Goal: Task Accomplishment & Management: Manage account settings

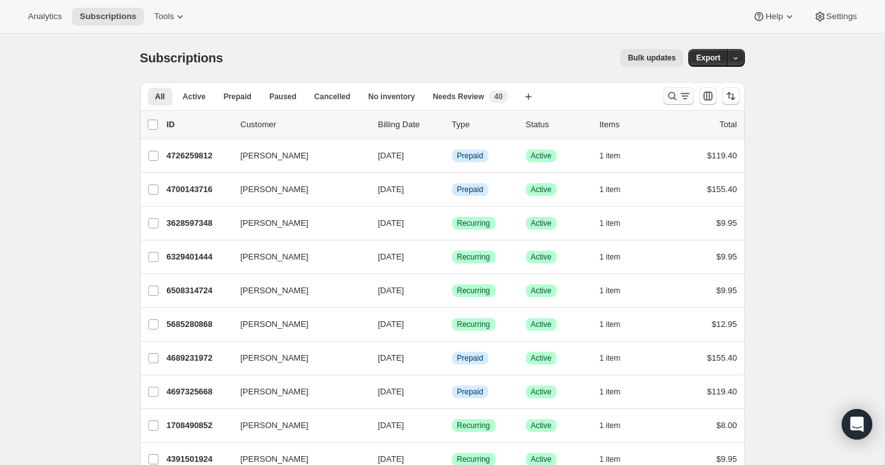
click at [680, 96] on icon "Search and filter results" at bounding box center [685, 96] width 13 height 13
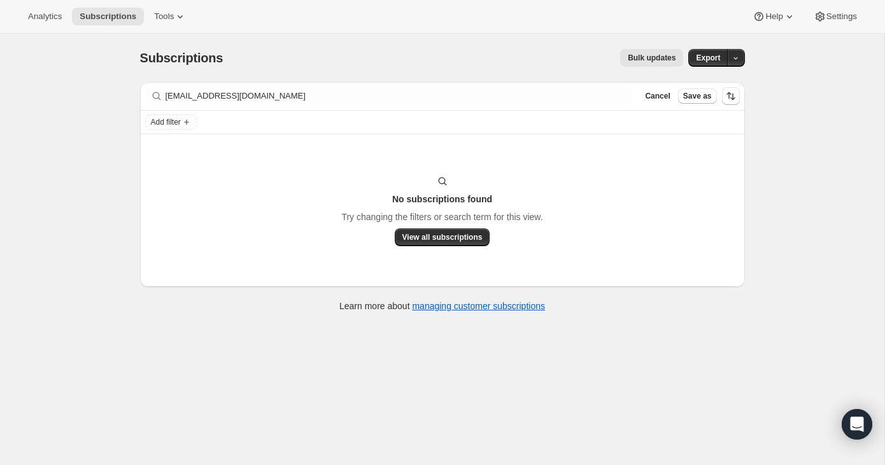
click at [246, 106] on div "Filter subscribers [EMAIL_ADDRESS][DOMAIN_NAME] Clear Cancel Save as" at bounding box center [442, 96] width 605 height 28
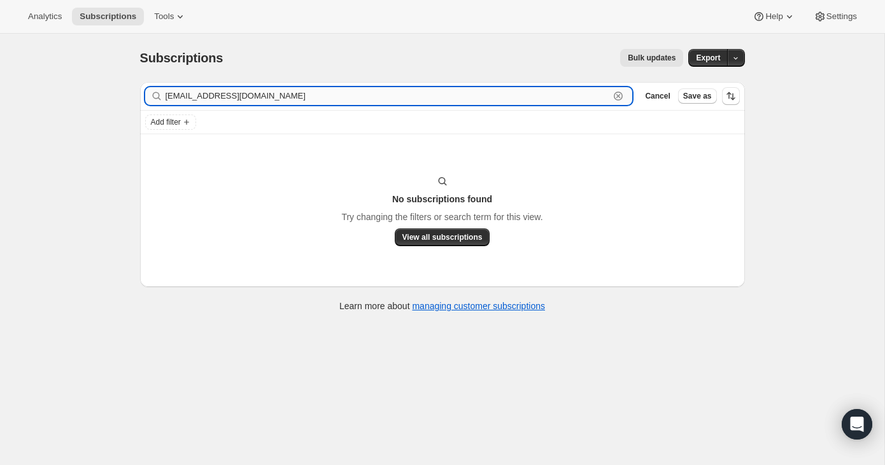
click at [250, 97] on input "[EMAIL_ADDRESS][DOMAIN_NAME]" at bounding box center [388, 96] width 444 height 18
paste input "[PERSON_NAME]"
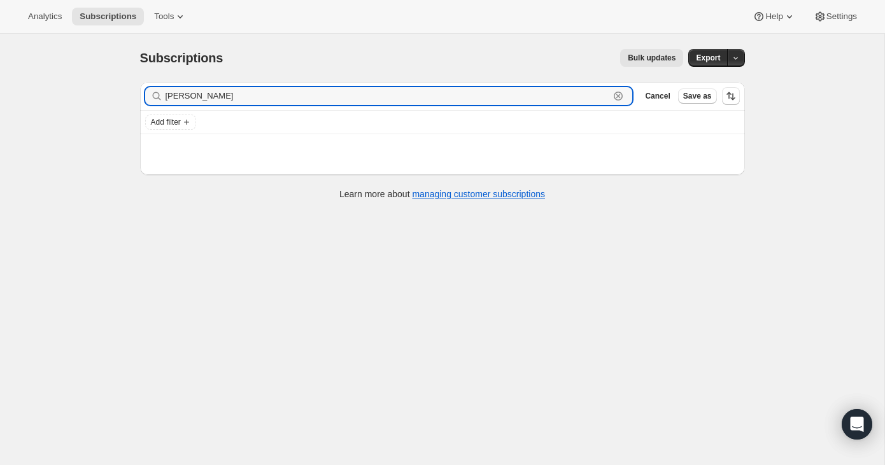
type input "[PERSON_NAME]"
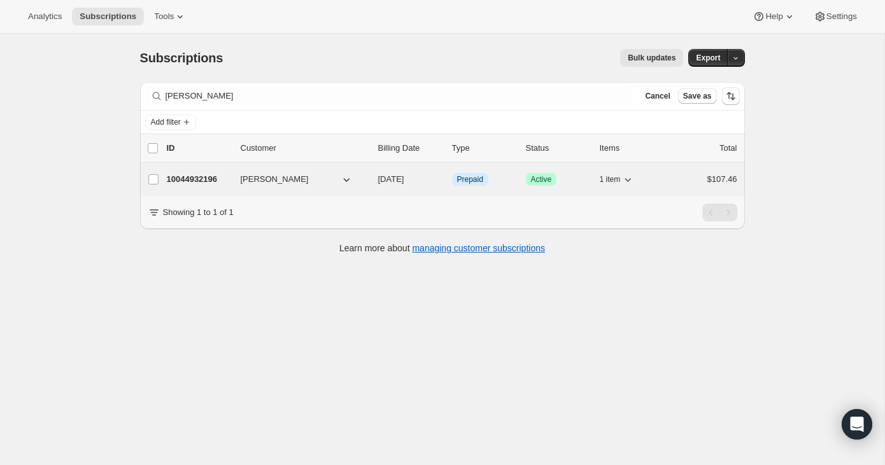
click at [675, 176] on div "$107.46" at bounding box center [706, 179] width 64 height 13
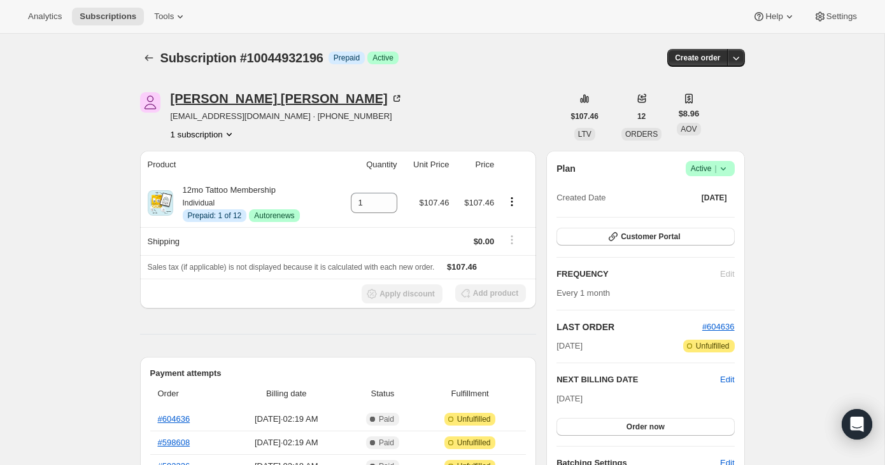
click at [390, 99] on icon at bounding box center [396, 98] width 13 height 13
click at [150, 60] on icon "Subscriptions" at bounding box center [149, 58] width 13 height 13
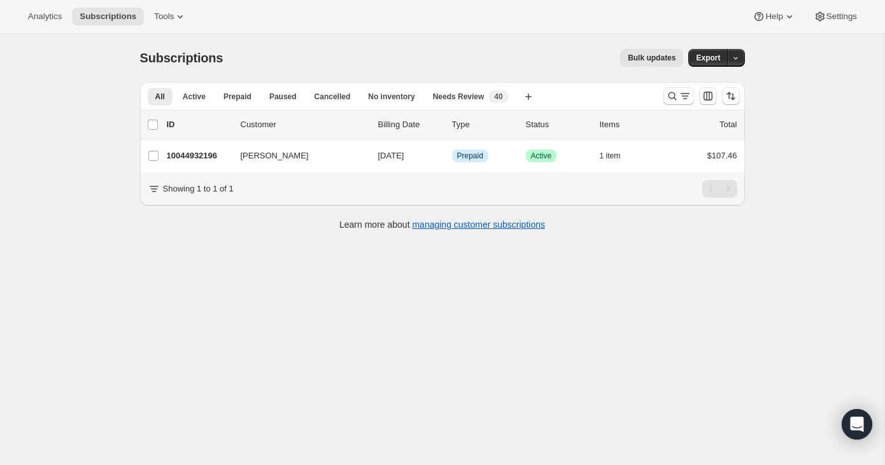
click at [657, 101] on div "All Active Prepaid Paused Cancelled No inventory Needs Review More views All Ac…" at bounding box center [442, 96] width 605 height 28
click at [667, 101] on icon "Search and filter results" at bounding box center [672, 96] width 13 height 13
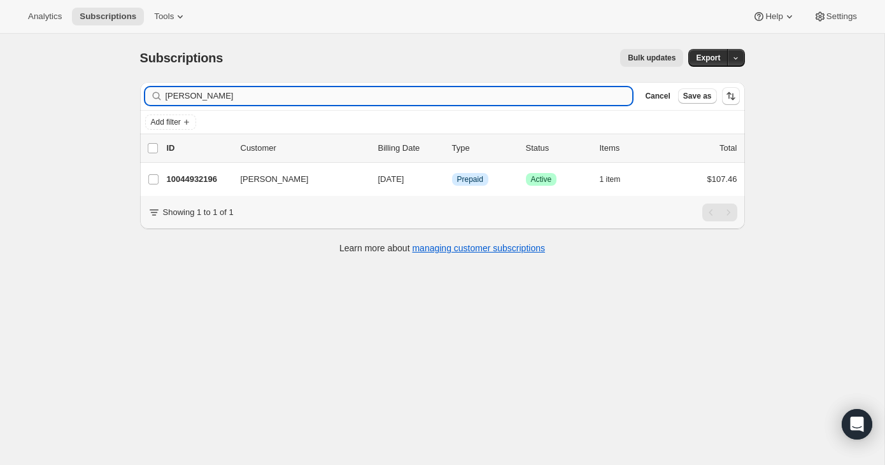
click at [605, 97] on input "[PERSON_NAME]" at bounding box center [399, 96] width 467 height 18
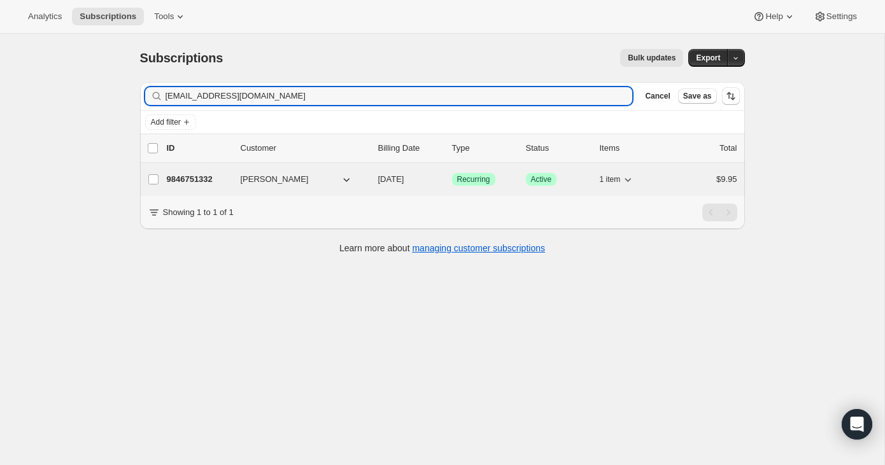
type input "[EMAIL_ADDRESS][DOMAIN_NAME]"
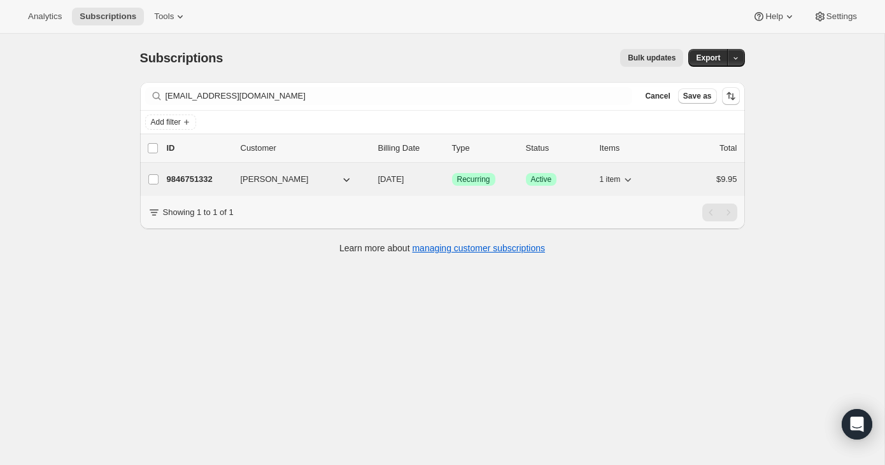
click at [674, 187] on div "9846751332 [PERSON_NAME] [DATE] Success Recurring Success Active 1 item $9.95" at bounding box center [452, 180] width 570 height 18
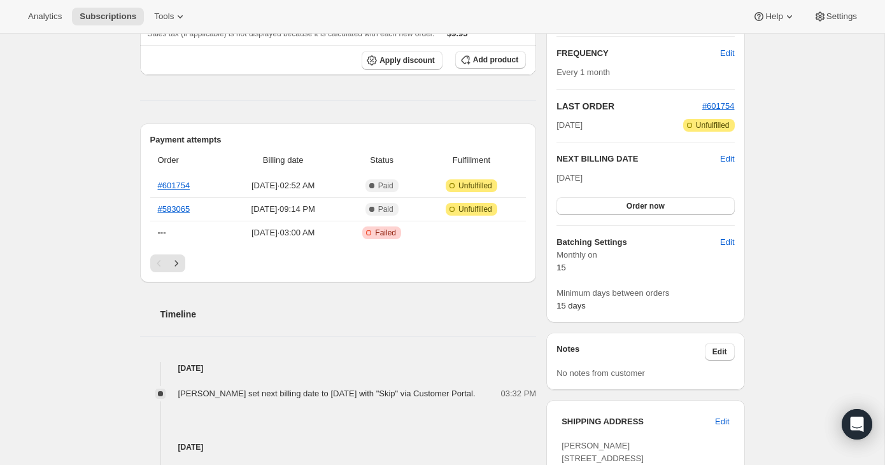
scroll to position [211, 0]
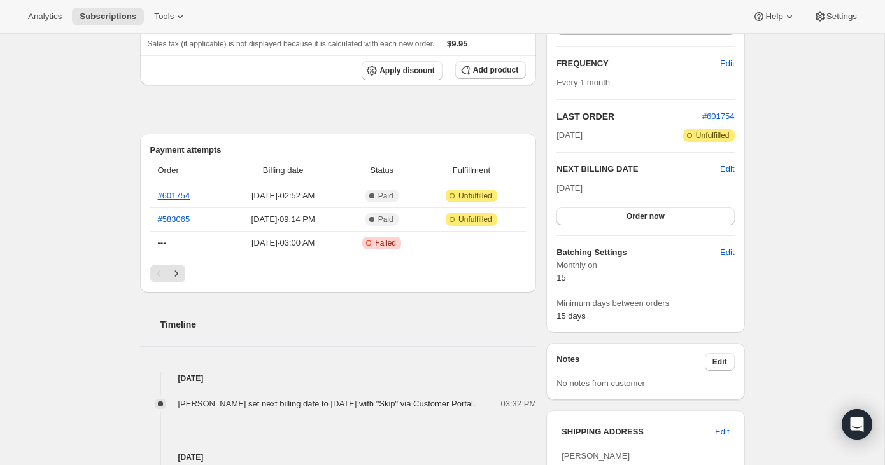
click at [735, 170] on div "Plan Success Active | Created Date [DATE] Customer Portal FREQUENCY Edit Every …" at bounding box center [645, 136] width 198 height 393
click at [735, 168] on div "Plan Success Active | Created Date [DATE] Customer Portal FREQUENCY Edit Every …" at bounding box center [645, 136] width 198 height 393
click at [740, 160] on div "Plan Success Active | Created Date [DATE] Customer Portal FREQUENCY Edit Every …" at bounding box center [645, 136] width 198 height 393
click at [728, 163] on span "Edit" at bounding box center [727, 169] width 14 height 13
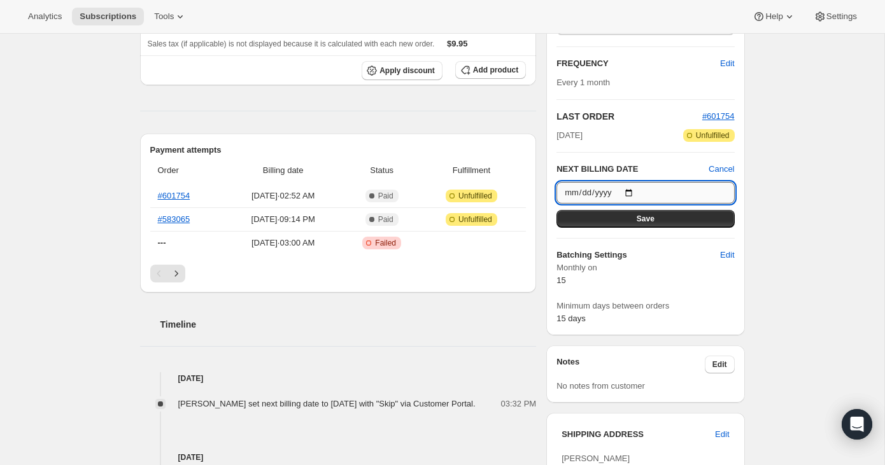
click at [629, 187] on input "[DATE]" at bounding box center [645, 193] width 178 height 22
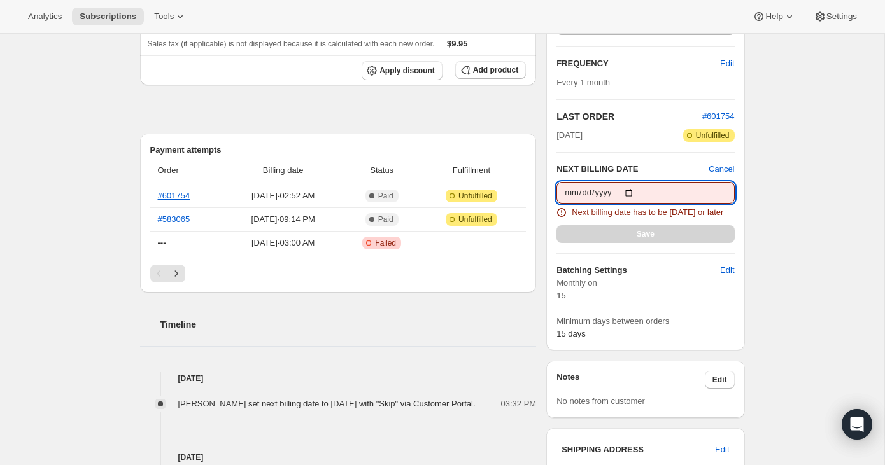
type input "[DATE]"
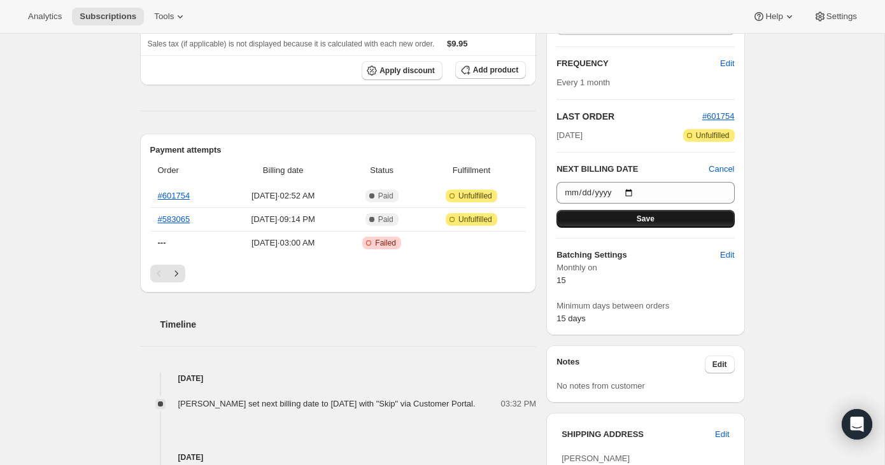
click at [649, 220] on span "Save" at bounding box center [646, 219] width 18 height 10
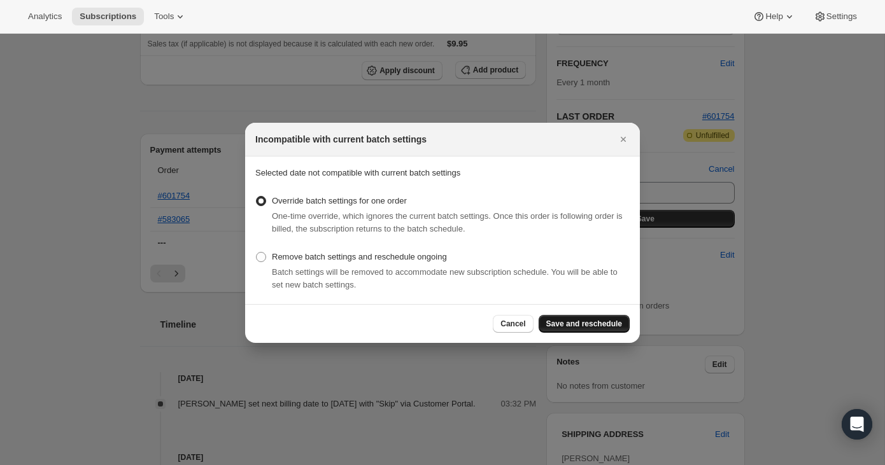
click at [595, 329] on button "Save and reschedule" at bounding box center [584, 324] width 91 height 18
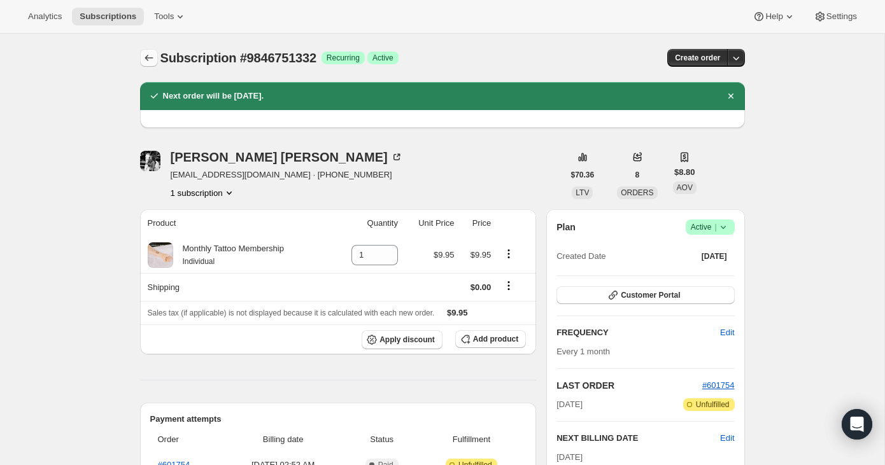
click at [145, 50] on button "Subscriptions" at bounding box center [149, 58] width 18 height 18
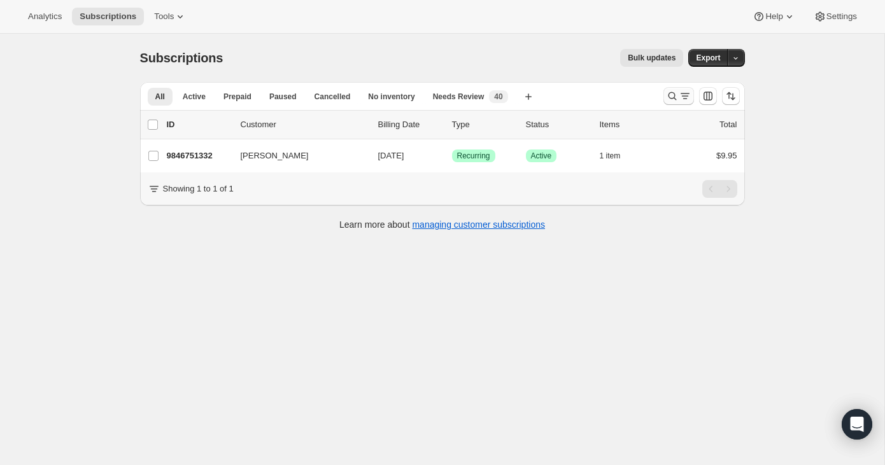
click at [663, 94] on button "Search and filter results" at bounding box center [678, 96] width 31 height 18
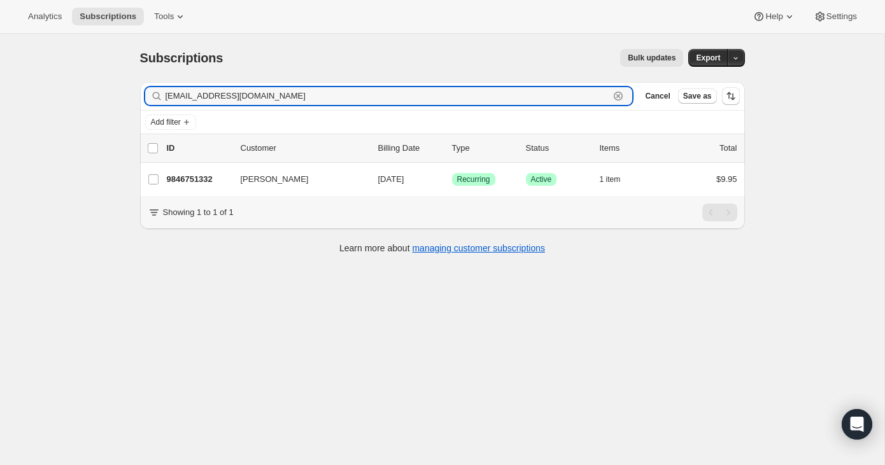
click at [621, 94] on icon "button" at bounding box center [618, 96] width 9 height 9
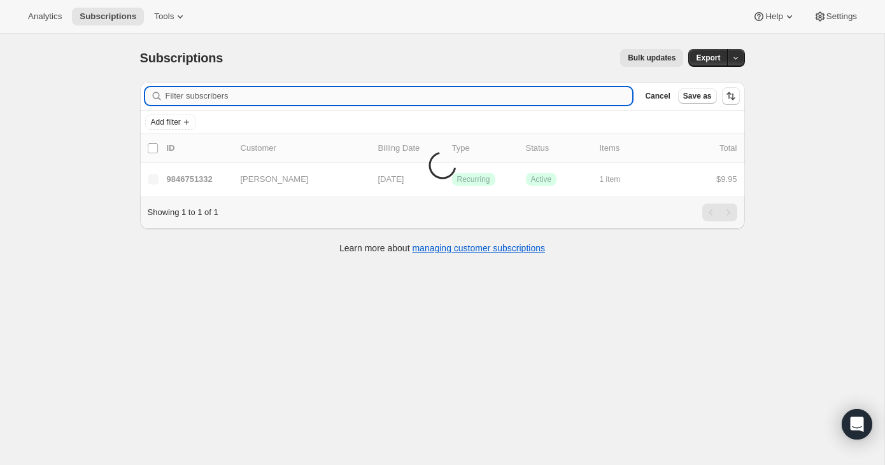
click at [407, 98] on input "Filter subscribers" at bounding box center [399, 96] width 467 height 18
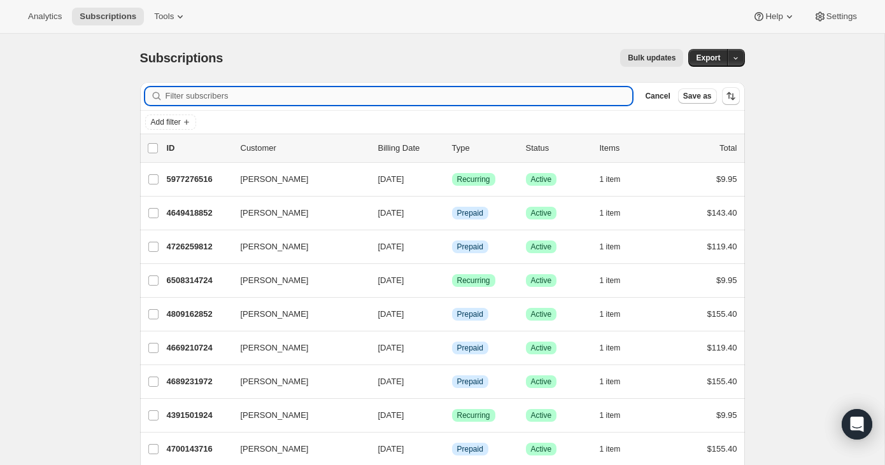
paste input "[EMAIL_ADDRESS][DOMAIN_NAME]"
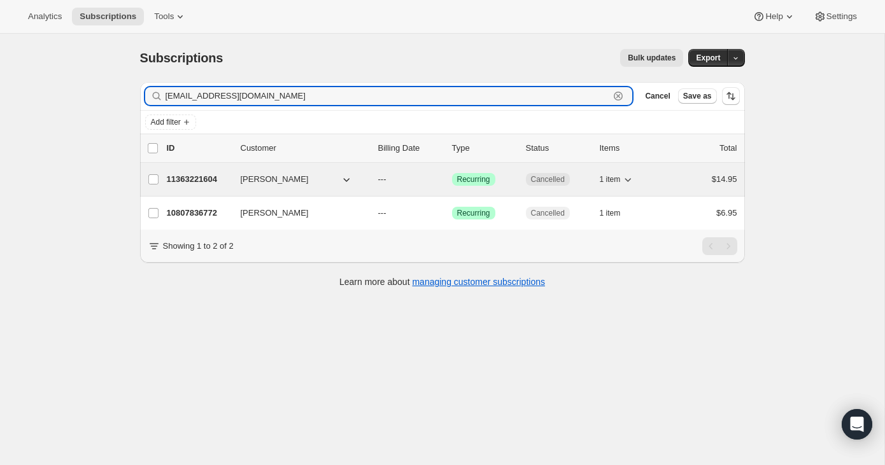
type input "[EMAIL_ADDRESS][DOMAIN_NAME]"
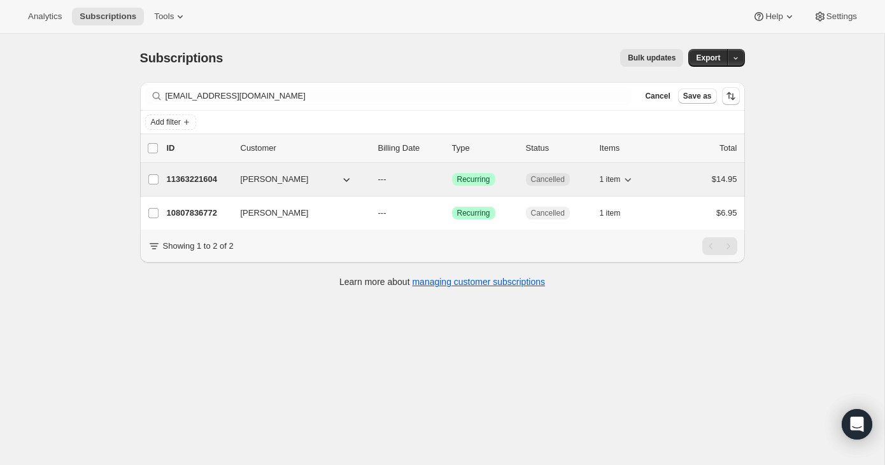
click at [684, 179] on div "$14.95" at bounding box center [706, 179] width 64 height 13
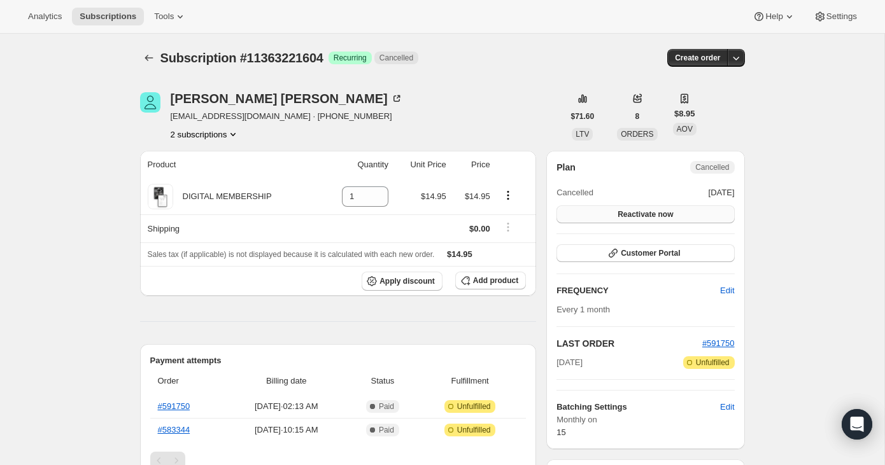
click at [665, 211] on span "Reactivate now" at bounding box center [645, 214] width 55 height 10
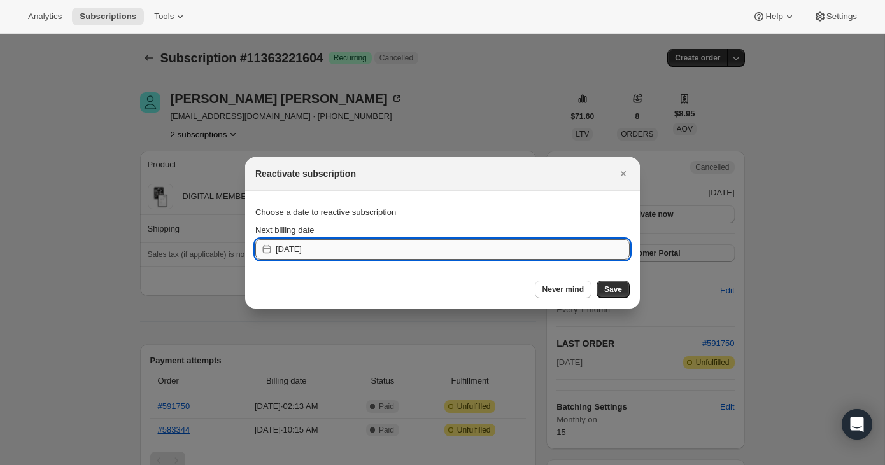
click at [579, 252] on input "[DATE]" at bounding box center [453, 249] width 354 height 20
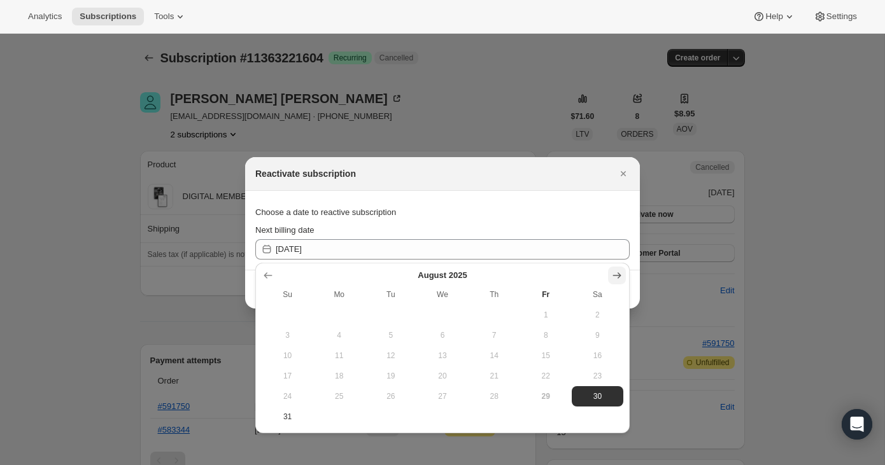
click at [617, 271] on icon "Show next month, September 2025" at bounding box center [617, 275] width 13 height 13
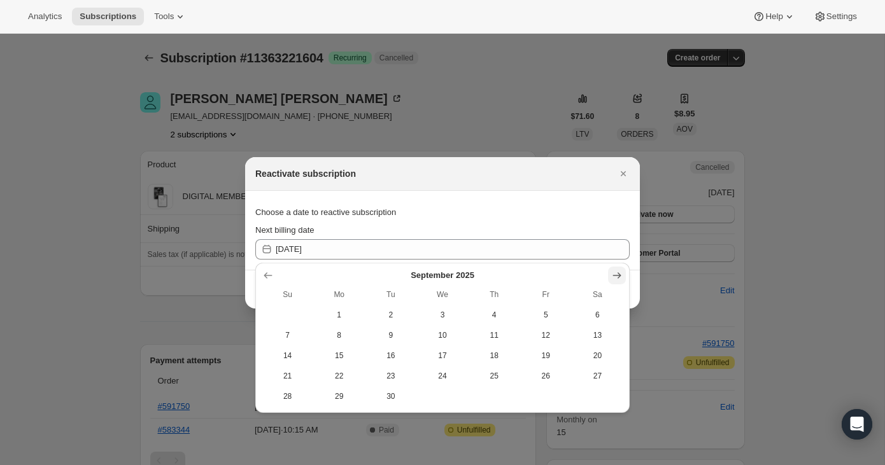
click at [617, 267] on button "Show next month, October 2025" at bounding box center [617, 276] width 18 height 18
click at [442, 358] on span "15" at bounding box center [441, 356] width 41 height 10
type input "[DATE]"
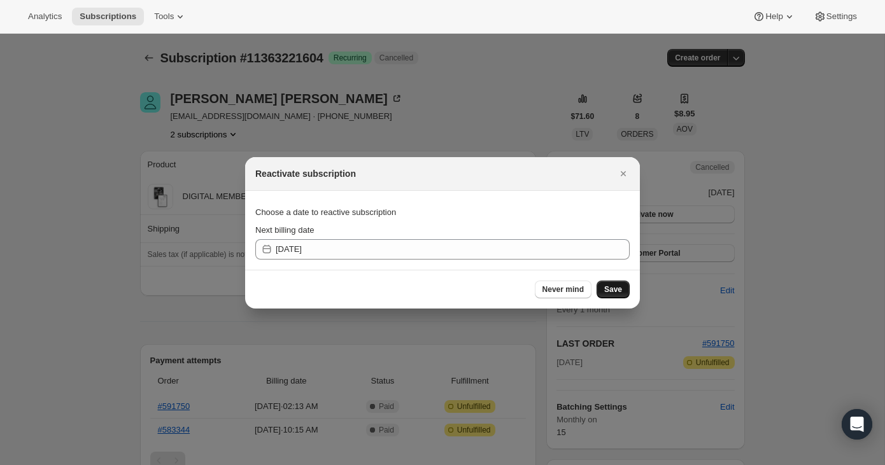
click at [614, 291] on span "Save" at bounding box center [613, 290] width 18 height 10
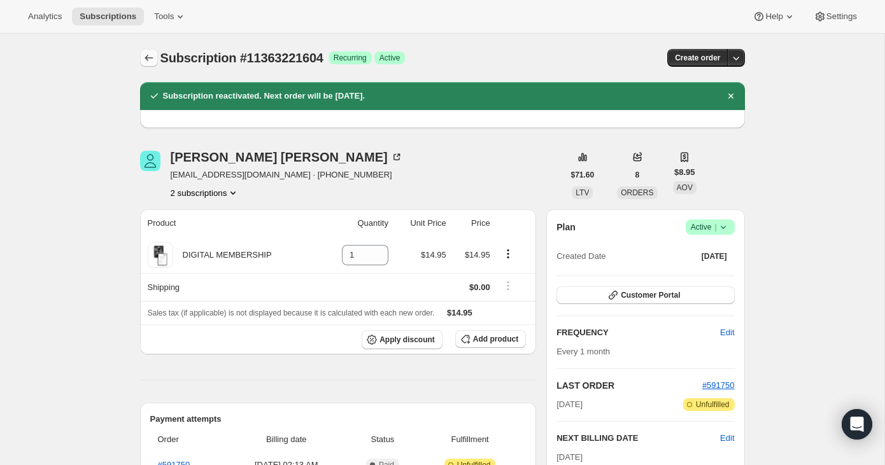
click at [143, 52] on icon "Subscriptions" at bounding box center [149, 58] width 13 height 13
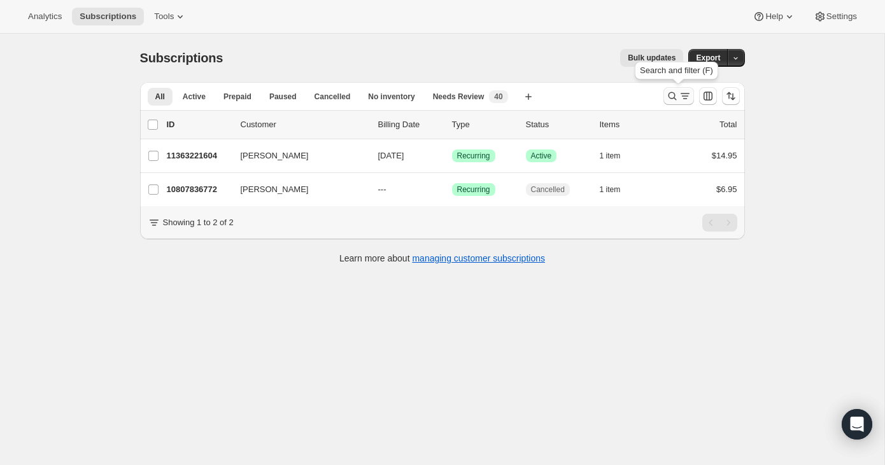
click at [673, 97] on icon "Search and filter results" at bounding box center [672, 96] width 13 height 13
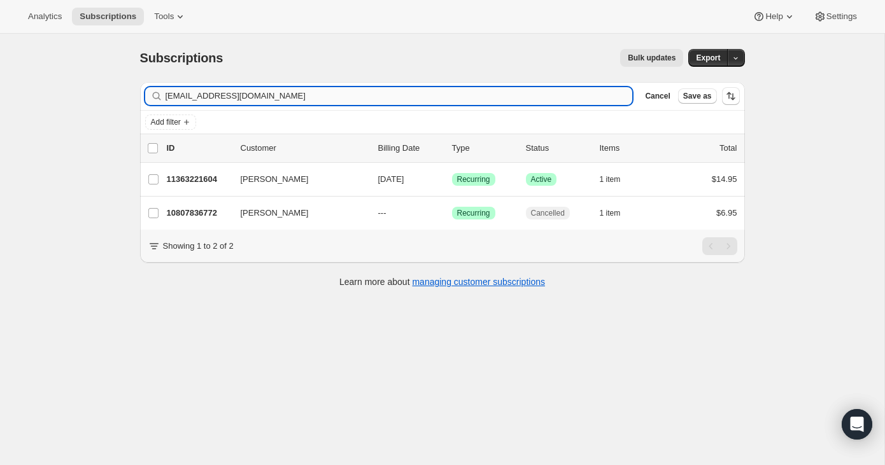
click at [590, 92] on input "[EMAIL_ADDRESS][DOMAIN_NAME]" at bounding box center [399, 96] width 467 height 18
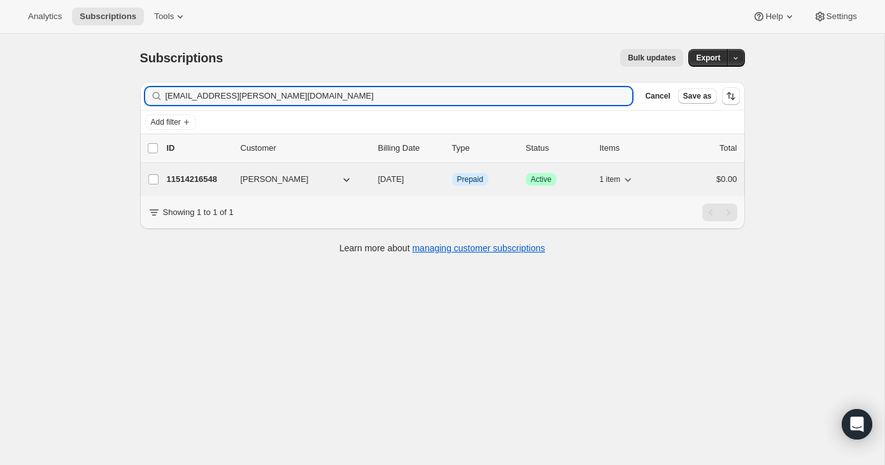
type input "[EMAIL_ADDRESS][PERSON_NAME][DOMAIN_NAME]"
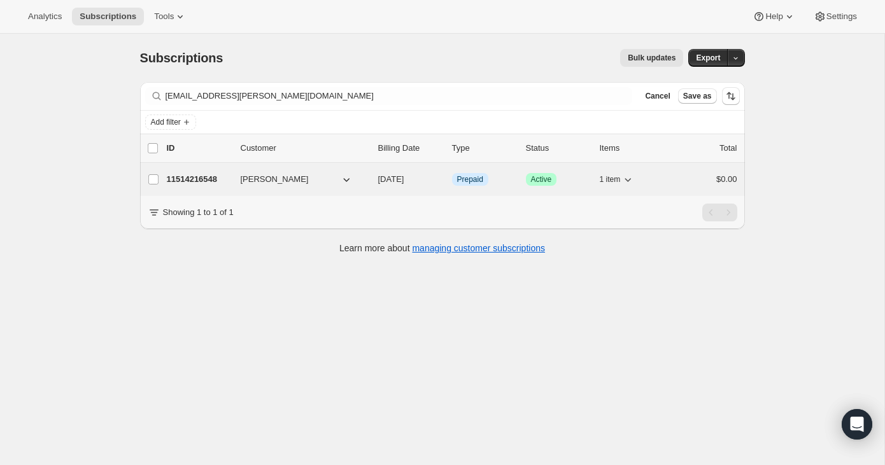
click at [645, 187] on div "1 item" at bounding box center [632, 180] width 64 height 18
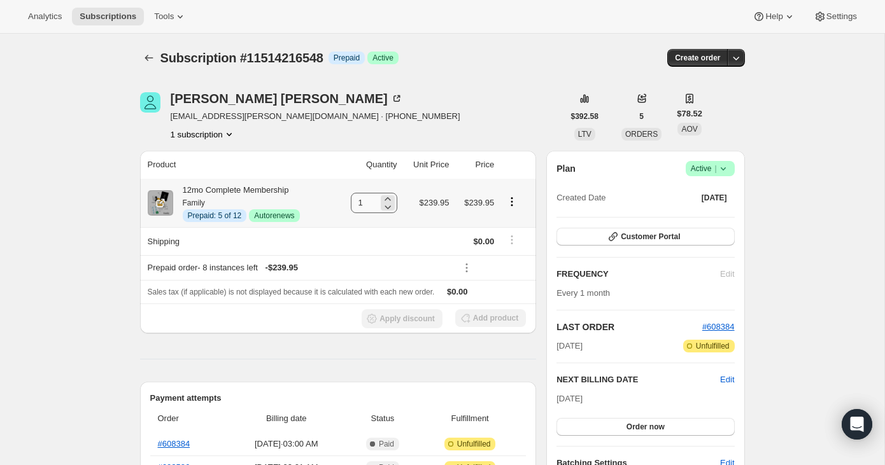
scroll to position [341, 0]
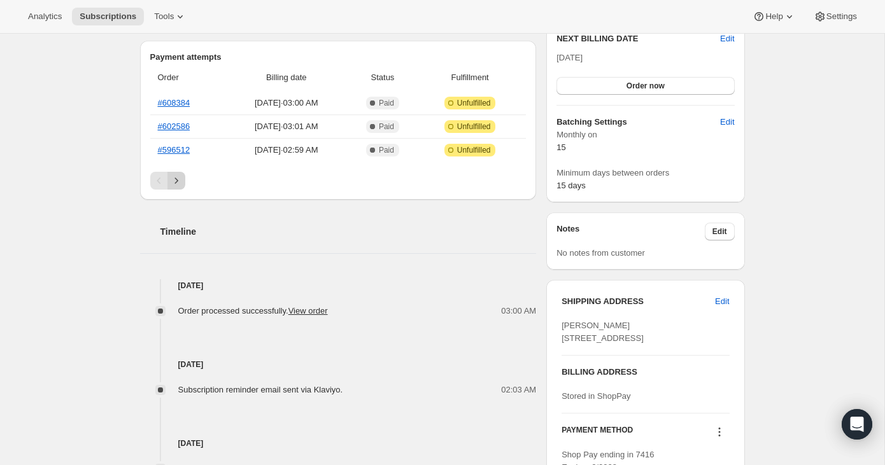
click at [173, 173] on button "Next" at bounding box center [176, 181] width 18 height 18
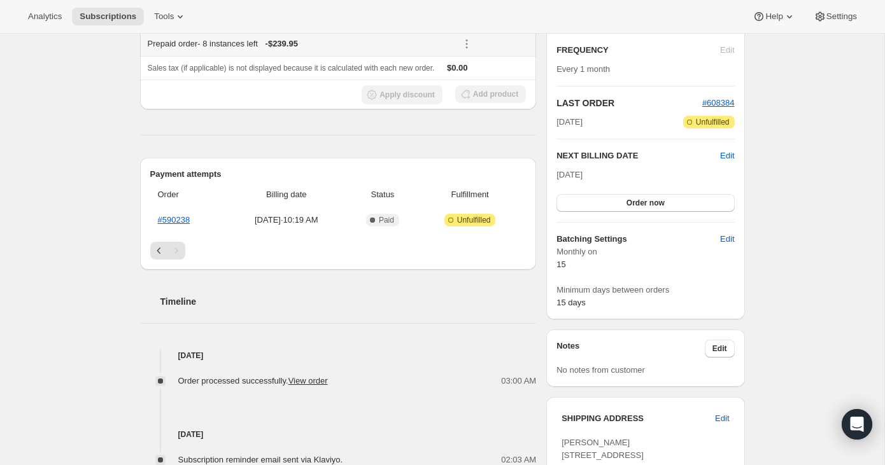
scroll to position [0, 0]
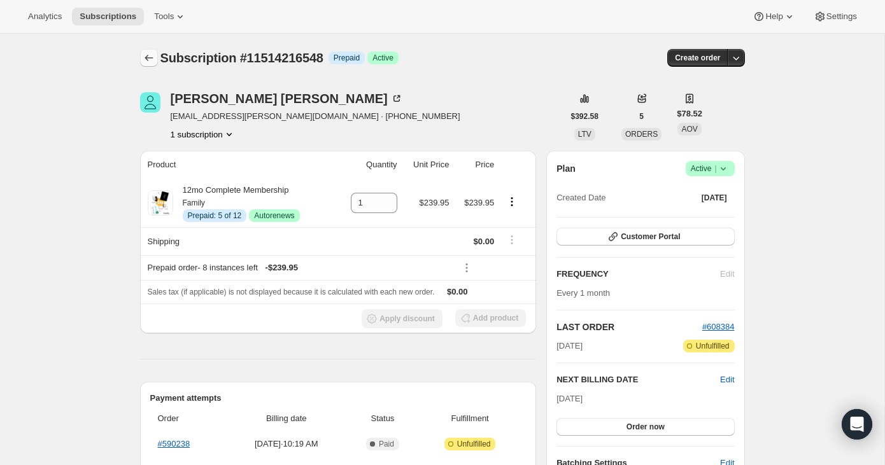
click at [149, 66] on button "Subscriptions" at bounding box center [149, 58] width 18 height 18
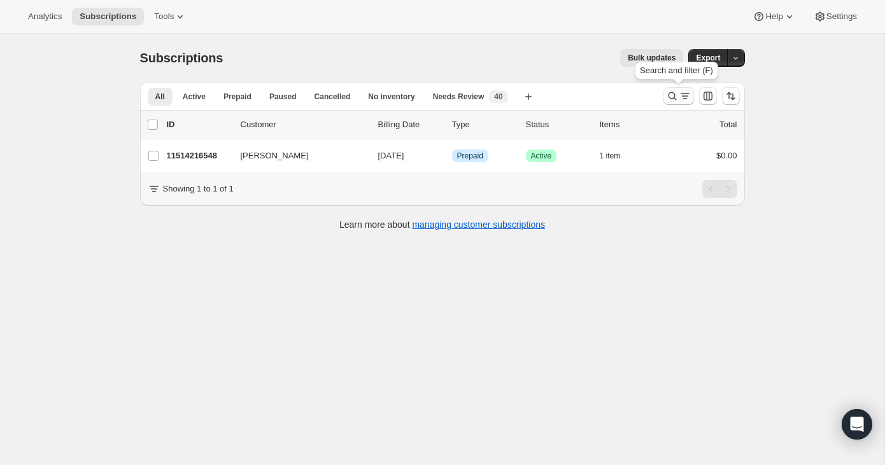
click at [682, 102] on button "Search and filter results" at bounding box center [678, 96] width 31 height 18
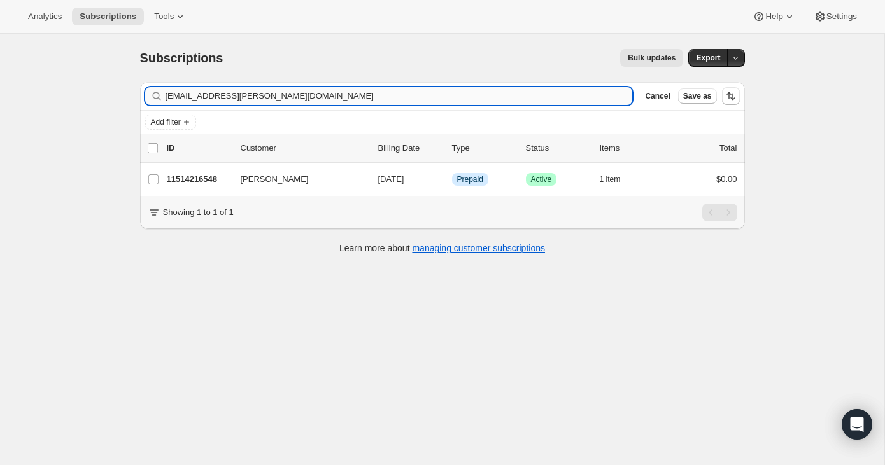
click at [601, 95] on input "[EMAIL_ADDRESS][PERSON_NAME][DOMAIN_NAME]" at bounding box center [399, 96] width 467 height 18
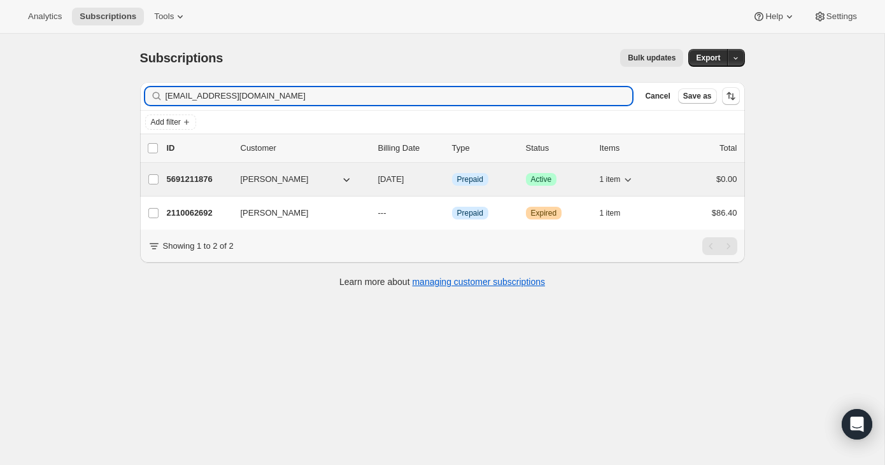
type input "[EMAIL_ADDRESS][DOMAIN_NAME]"
click at [683, 186] on div "5691211876 [PERSON_NAME] [DATE] Info Prepaid Success Active 1 item $0.00" at bounding box center [452, 180] width 570 height 18
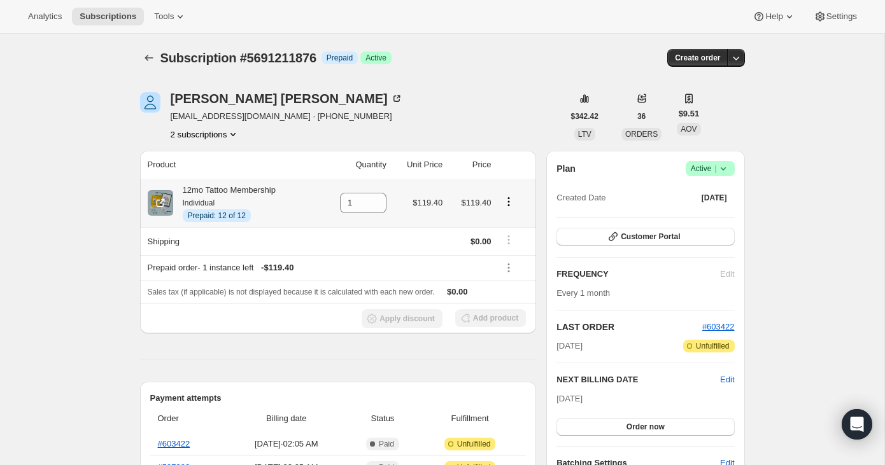
click at [509, 206] on icon "Product actions" at bounding box center [509, 205] width 2 height 2
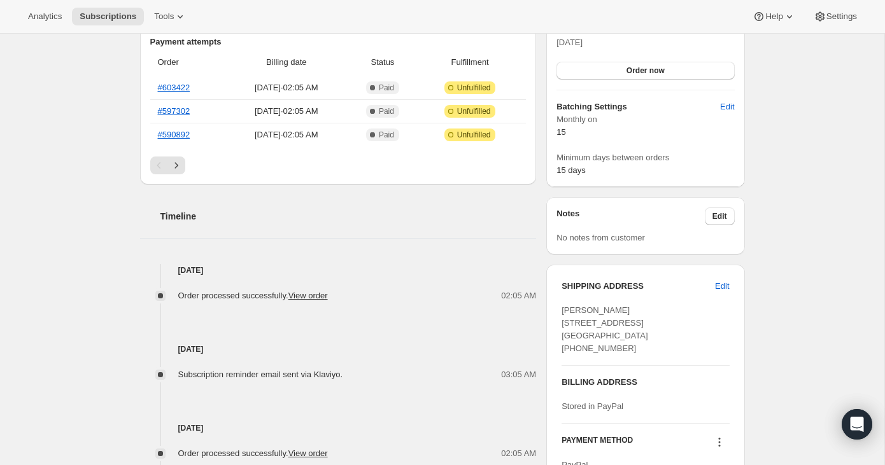
scroll to position [367, 0]
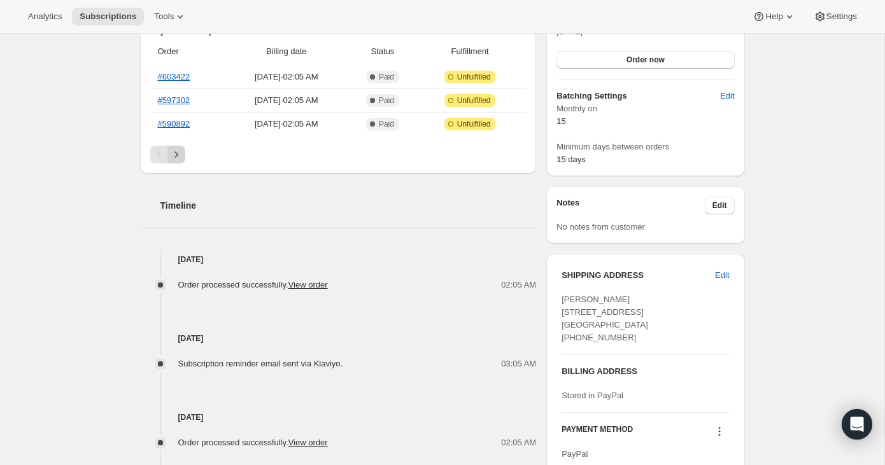
click at [172, 146] on button "Next" at bounding box center [176, 155] width 18 height 18
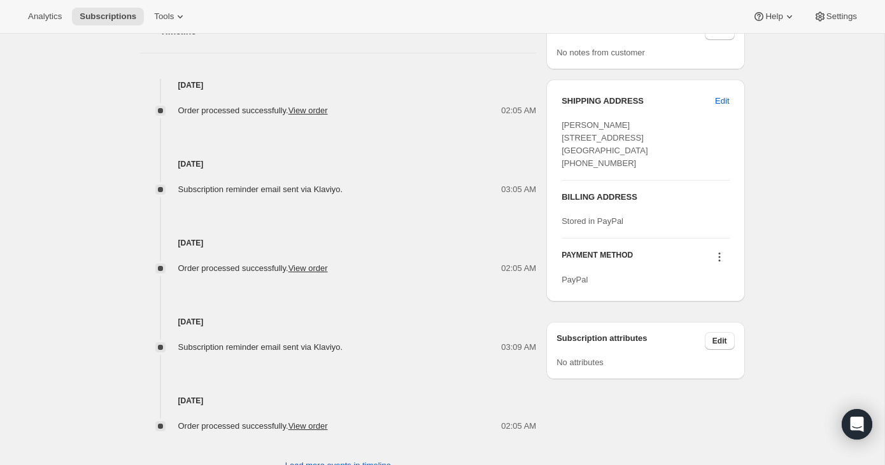
scroll to position [586, 0]
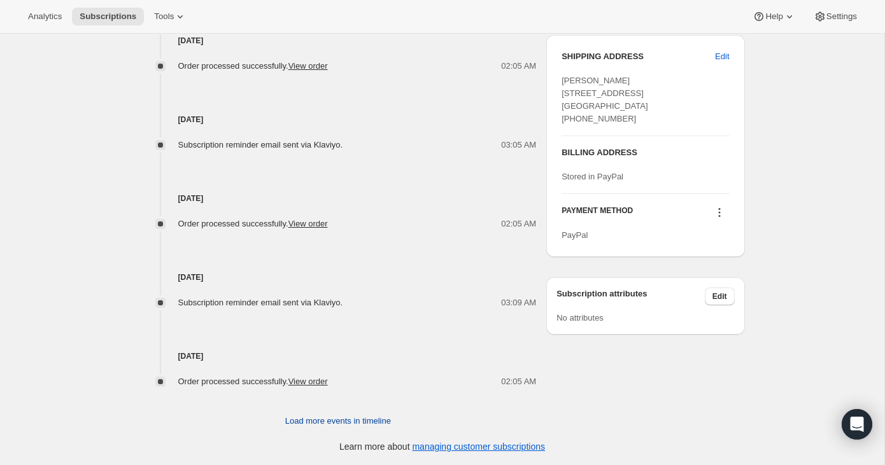
click at [321, 411] on button "Load more events in timeline" at bounding box center [338, 421] width 121 height 20
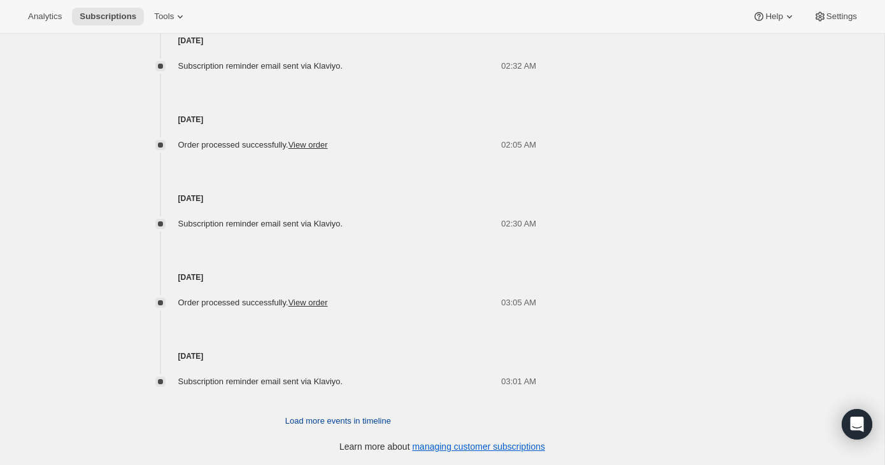
click at [320, 416] on span "Load more events in timeline" at bounding box center [338, 421] width 106 height 13
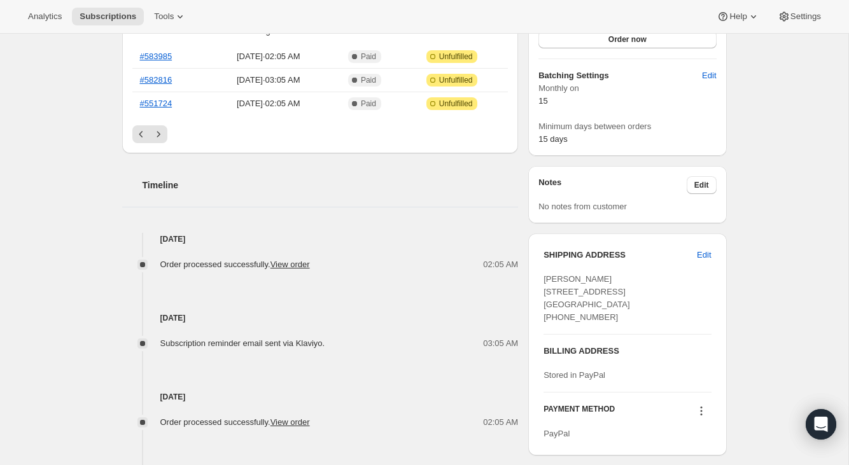
scroll to position [0, 0]
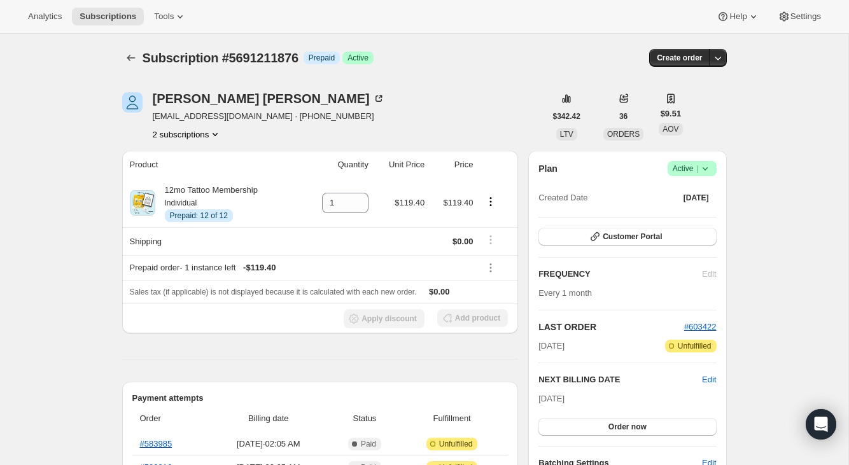
click at [200, 133] on button "2 subscriptions" at bounding box center [187, 134] width 69 height 13
click at [211, 158] on span "2110062692" at bounding box center [187, 158] width 84 height 13
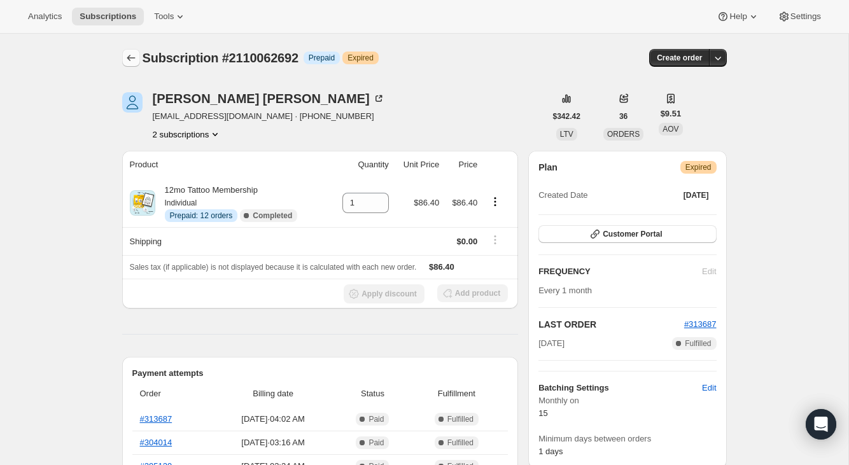
click at [129, 55] on icon "Subscriptions" at bounding box center [131, 58] width 13 height 13
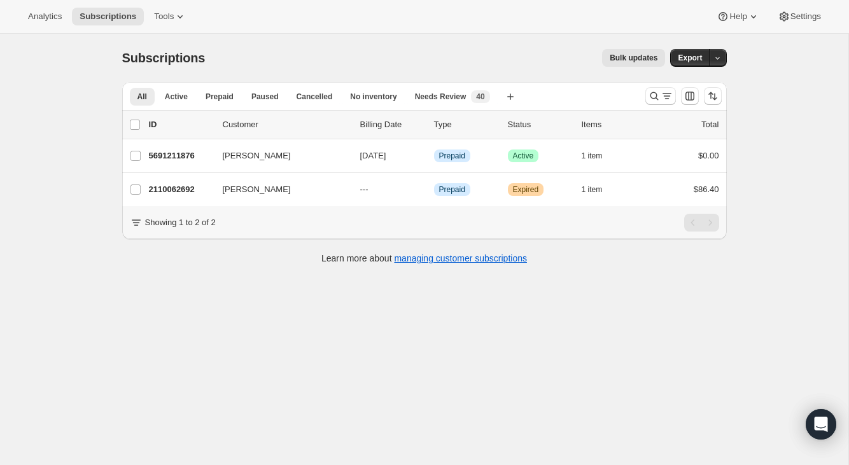
click at [644, 94] on div at bounding box center [683, 95] width 87 height 25
click at [653, 95] on icon "Search and filter results" at bounding box center [654, 96] width 13 height 13
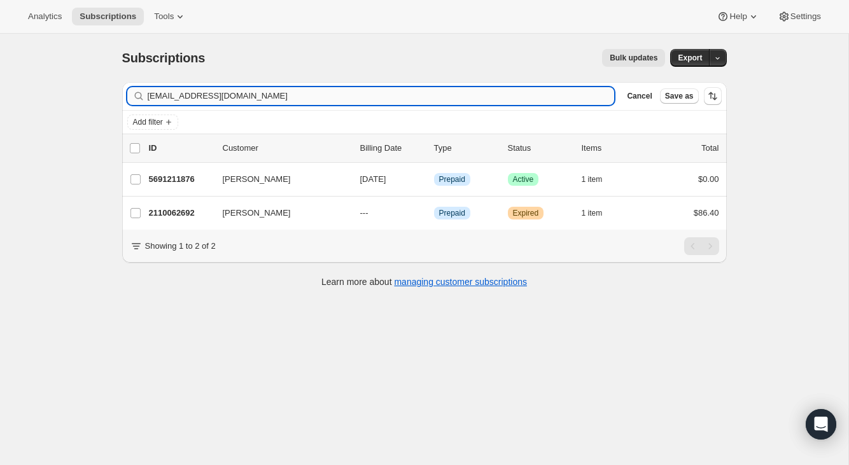
click at [545, 96] on input "[EMAIL_ADDRESS][DOMAIN_NAME]" at bounding box center [381, 96] width 467 height 18
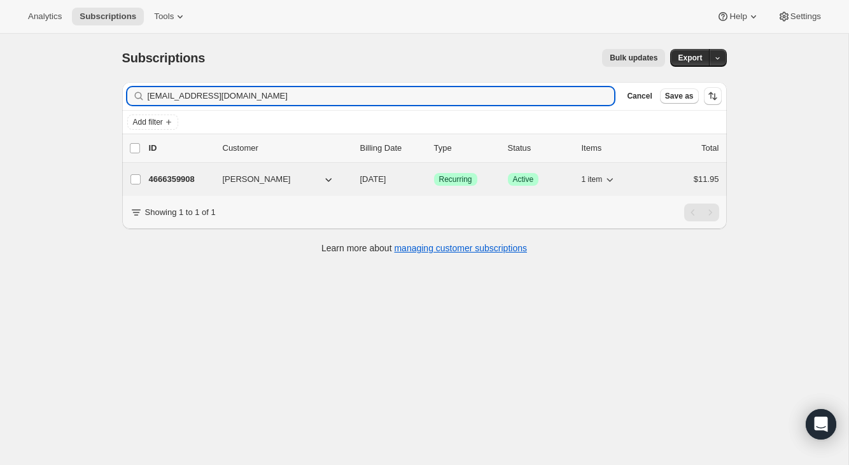
type input "[EMAIL_ADDRESS][DOMAIN_NAME]"
click at [675, 171] on div "4666359908 [PERSON_NAME] [DATE] Success Recurring Success Active 1 item $11.95" at bounding box center [434, 180] width 570 height 18
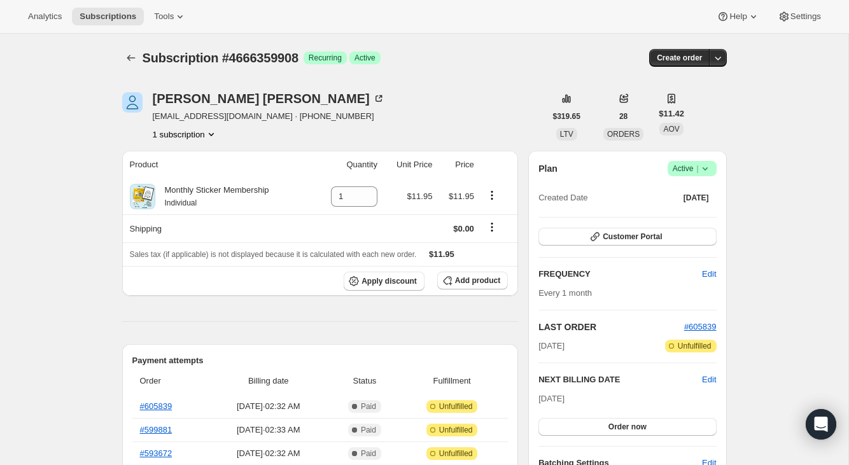
click at [714, 165] on span "Success Active |" at bounding box center [692, 168] width 49 height 15
click at [676, 213] on span "Cancel subscription" at bounding box center [689, 216] width 72 height 10
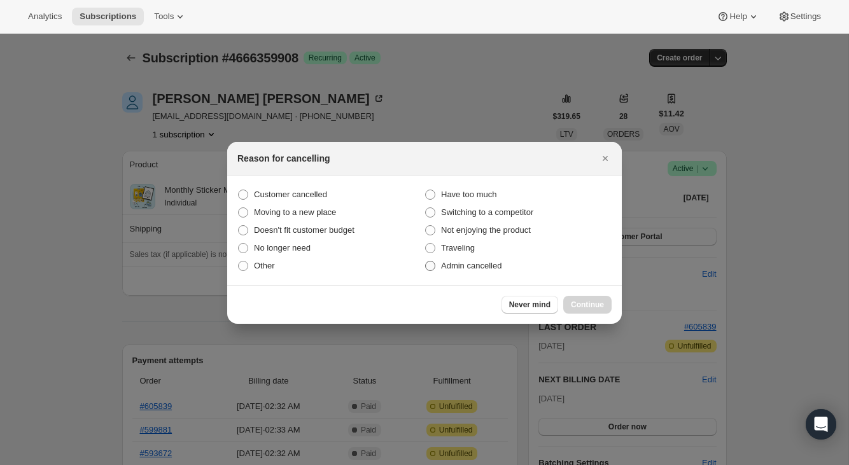
click at [486, 265] on span "Admin cancelled" at bounding box center [471, 266] width 60 height 10
click at [426, 262] on input "Admin cancelled" at bounding box center [425, 261] width 1 height 1
radio input "true"
click at [605, 307] on button "Continue" at bounding box center [587, 305] width 48 height 18
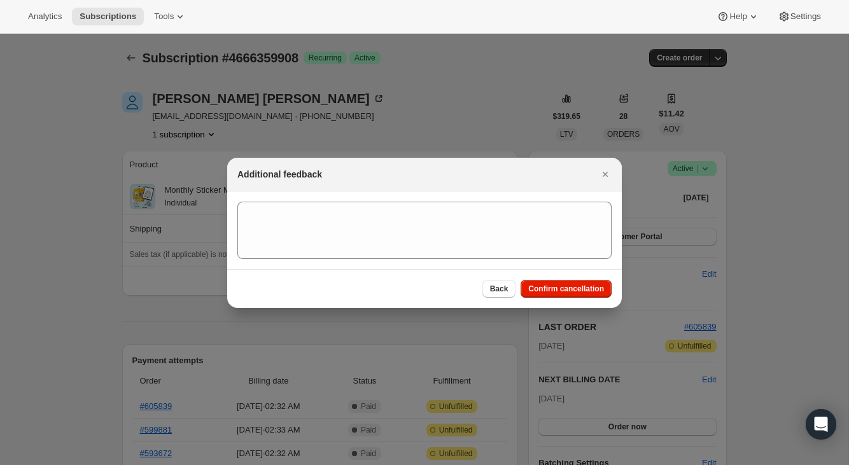
click at [602, 299] on div "Back Confirm cancellation" at bounding box center [424, 288] width 395 height 39
click at [596, 286] on span "Confirm cancellation" at bounding box center [566, 289] width 76 height 10
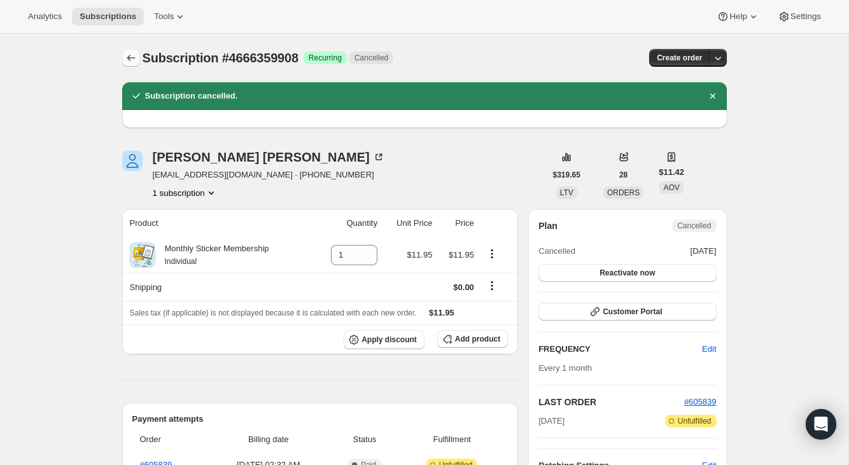
click at [127, 50] on button "Subscriptions" at bounding box center [131, 58] width 18 height 18
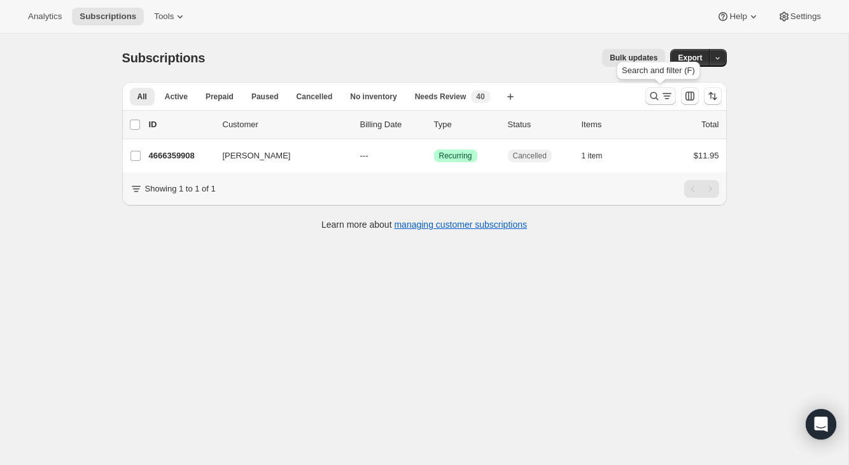
click at [656, 101] on icon "Search and filter results" at bounding box center [654, 96] width 13 height 13
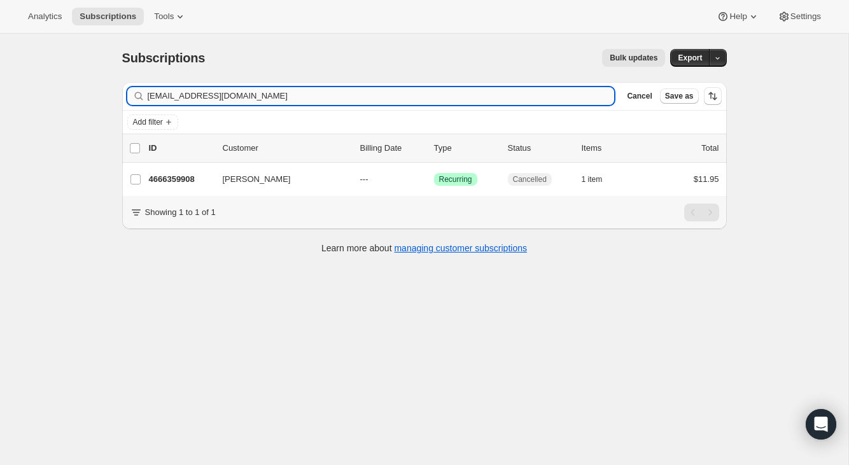
click at [535, 101] on input "[EMAIL_ADDRESS][DOMAIN_NAME]" at bounding box center [381, 96] width 467 height 18
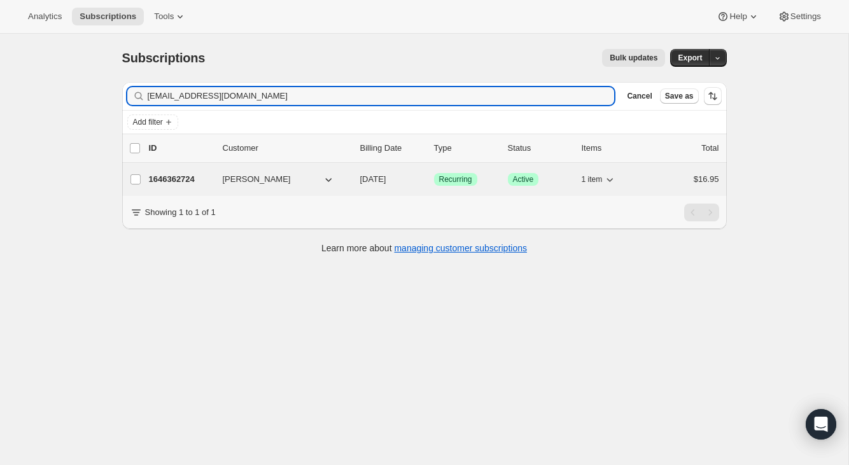
type input "[EMAIL_ADDRESS][DOMAIN_NAME]"
click at [648, 180] on div "1646362724 [PERSON_NAME] [DATE] Success Recurring Success Active 1 item $16.95" at bounding box center [434, 180] width 570 height 18
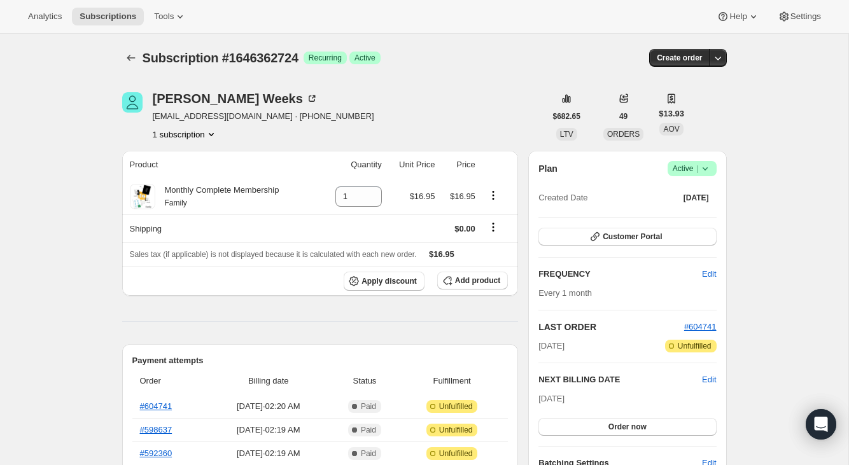
click at [130, 48] on div "Subscription #1646362724. This page is ready Subscription #1646362724 Success R…" at bounding box center [424, 58] width 605 height 48
click at [130, 56] on icon "Subscriptions" at bounding box center [131, 58] width 13 height 13
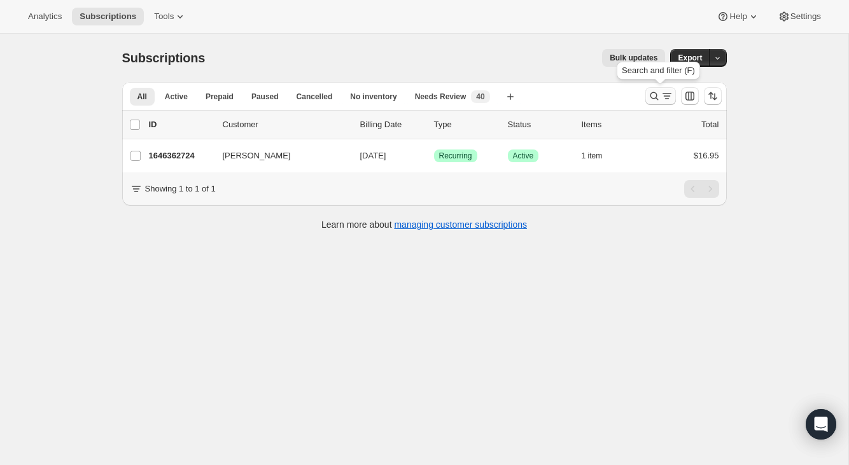
click at [654, 99] on icon "Search and filter results" at bounding box center [654, 96] width 13 height 13
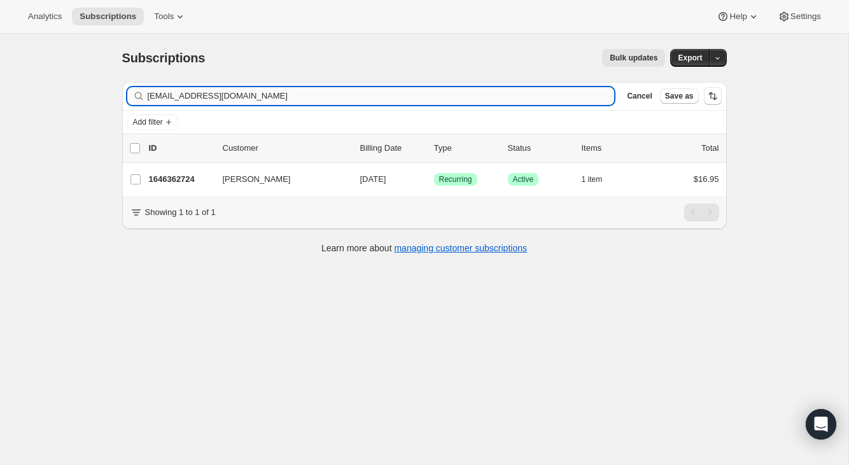
click at [586, 98] on input "[EMAIL_ADDRESS][DOMAIN_NAME]" at bounding box center [381, 96] width 467 height 18
click at [586, 99] on input "[EMAIL_ADDRESS][DOMAIN_NAME]" at bounding box center [381, 96] width 467 height 18
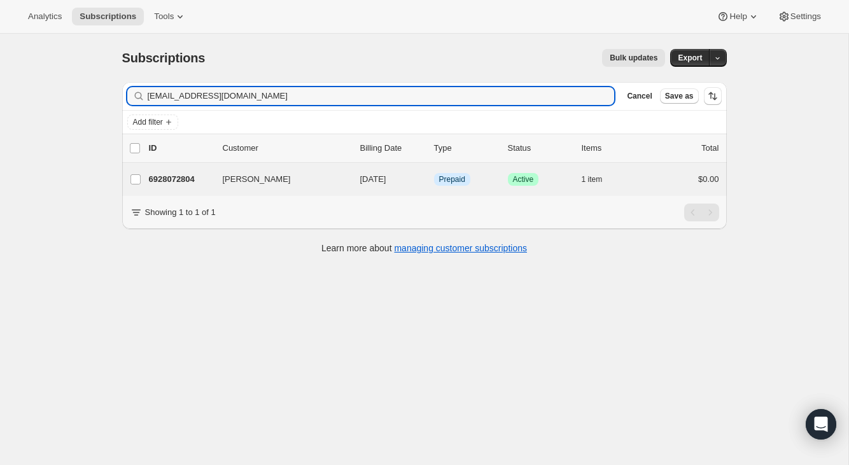
type input "[EMAIL_ADDRESS][DOMAIN_NAME]"
click at [686, 169] on div "[PERSON_NAME] 6928072804 [PERSON_NAME] [DATE] Info Prepaid Success Active 1 ite…" at bounding box center [424, 179] width 605 height 33
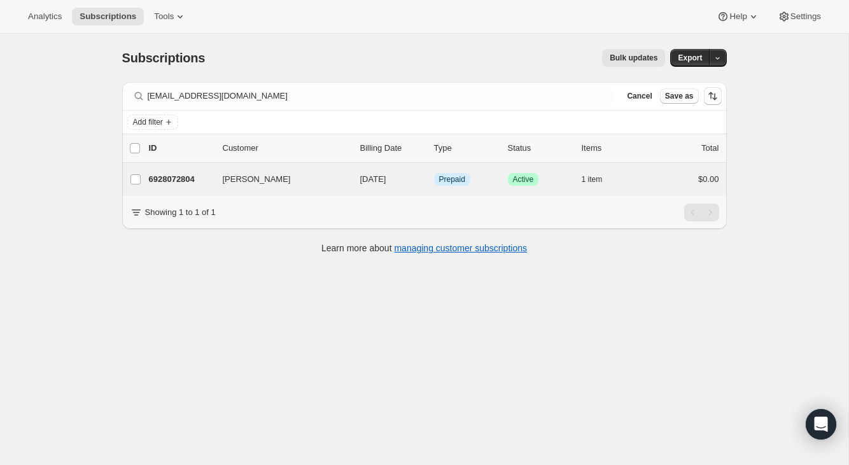
click at [665, 194] on div "[PERSON_NAME] 6928072804 [PERSON_NAME] [DATE] Info Prepaid Success Active 1 ite…" at bounding box center [424, 179] width 605 height 33
click at [661, 183] on div "$0.00" at bounding box center [688, 179] width 64 height 13
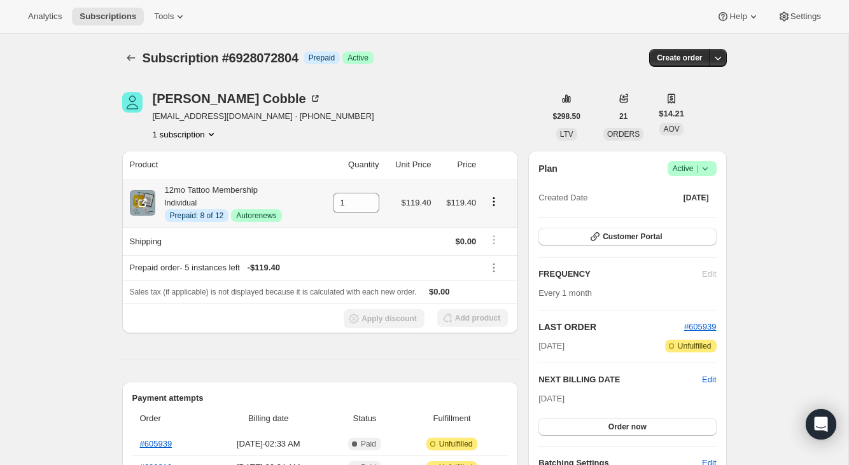
click at [497, 202] on icon "Product actions" at bounding box center [494, 201] width 13 height 13
click at [497, 225] on span "Disable Autorenew" at bounding box center [492, 227] width 69 height 10
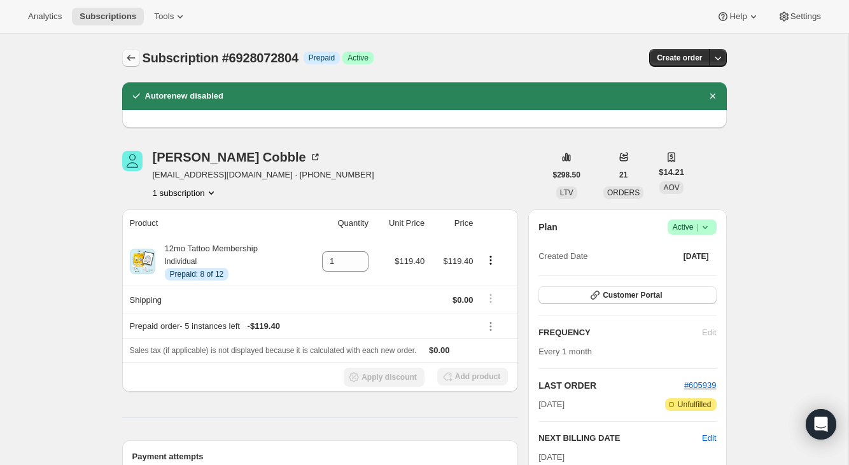
click at [131, 55] on icon "Subscriptions" at bounding box center [131, 58] width 13 height 13
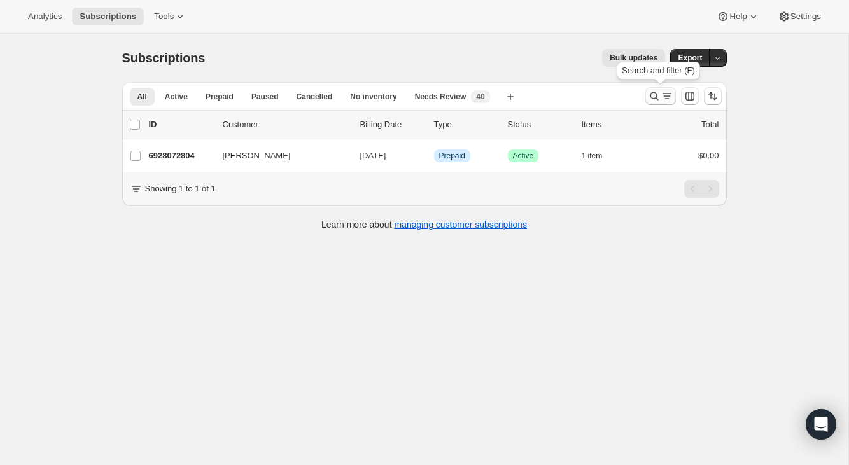
click at [663, 95] on icon "Search and filter results" at bounding box center [667, 96] width 13 height 13
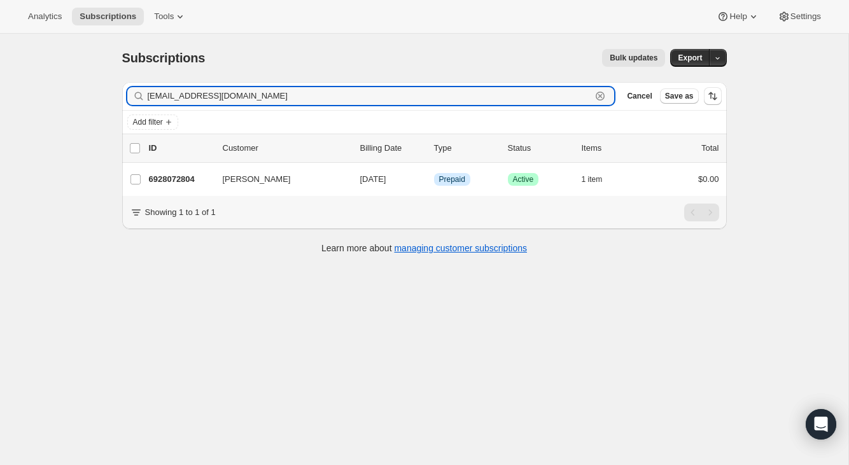
click at [604, 98] on icon "button" at bounding box center [600, 96] width 9 height 9
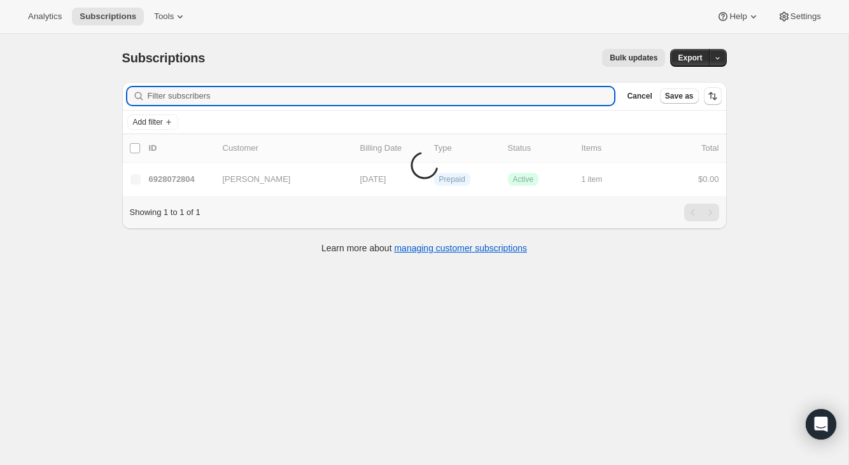
paste input "[EMAIL_ADDRESS][DOMAIN_NAME]"
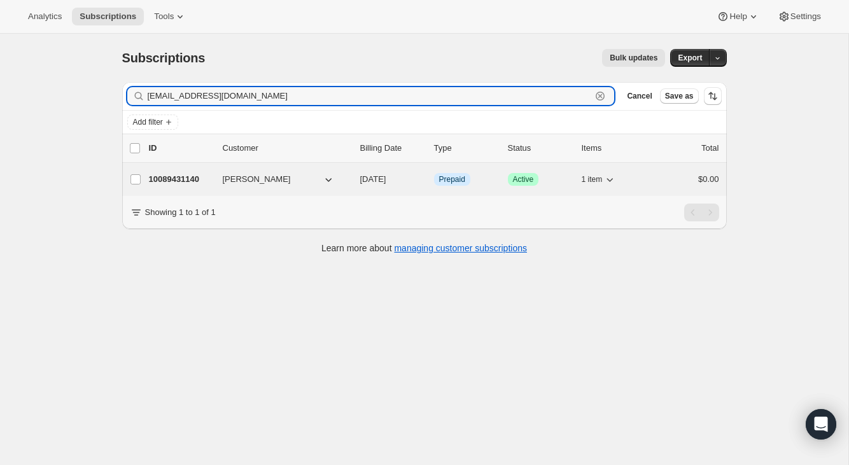
type input "[EMAIL_ADDRESS][DOMAIN_NAME]"
click at [660, 179] on div "$0.00" at bounding box center [688, 179] width 64 height 13
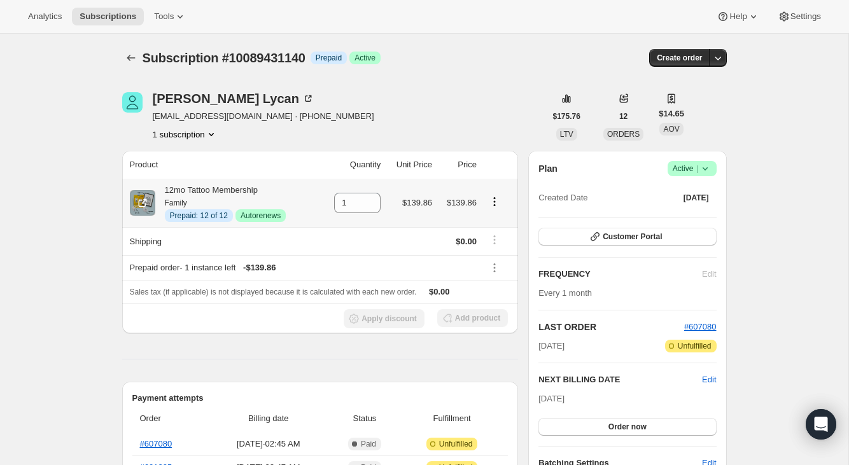
click at [495, 201] on icon "Product actions" at bounding box center [494, 201] width 13 height 13
click at [481, 113] on div "[PERSON_NAME] [EMAIL_ADDRESS][DOMAIN_NAME] · [PHONE_NUMBER] 1 subscription" at bounding box center [333, 116] width 423 height 48
click at [130, 52] on button "Subscriptions" at bounding box center [131, 58] width 18 height 18
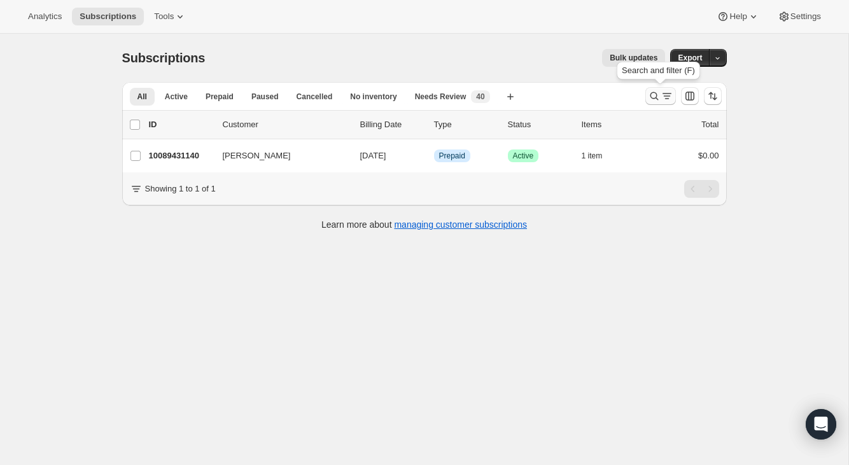
click at [653, 99] on icon "Search and filter results" at bounding box center [654, 96] width 13 height 13
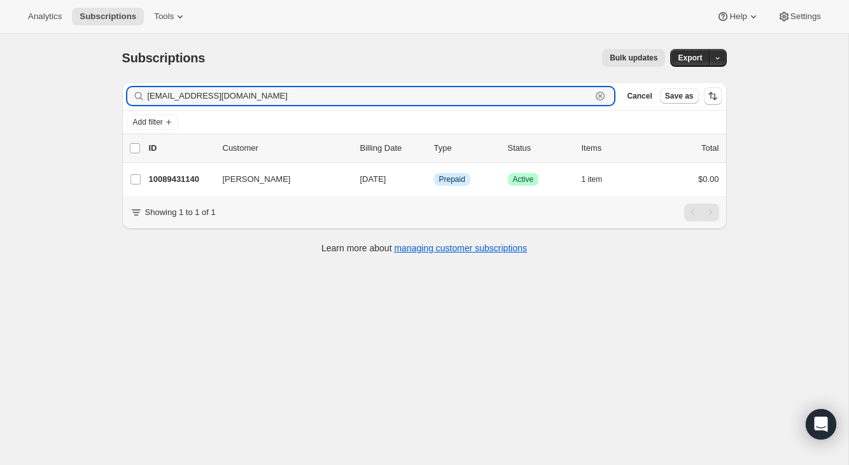
click at [600, 99] on icon "button" at bounding box center [600, 96] width 13 height 13
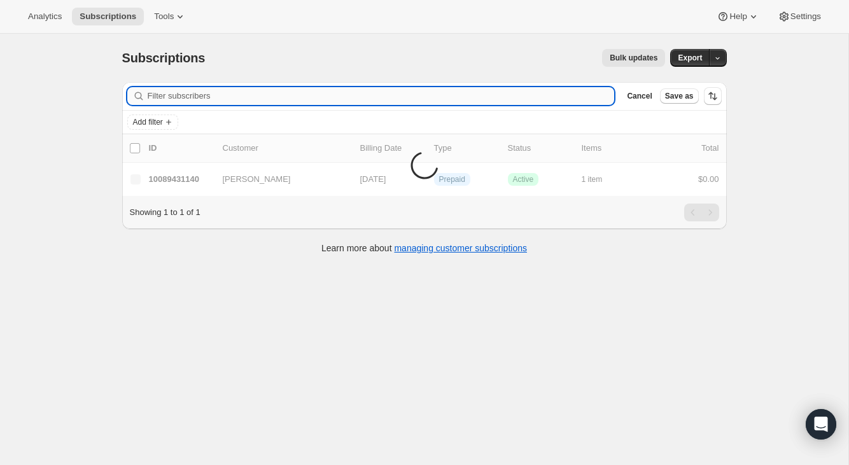
paste input "[EMAIL_ADDRESS][DOMAIN_NAME]"
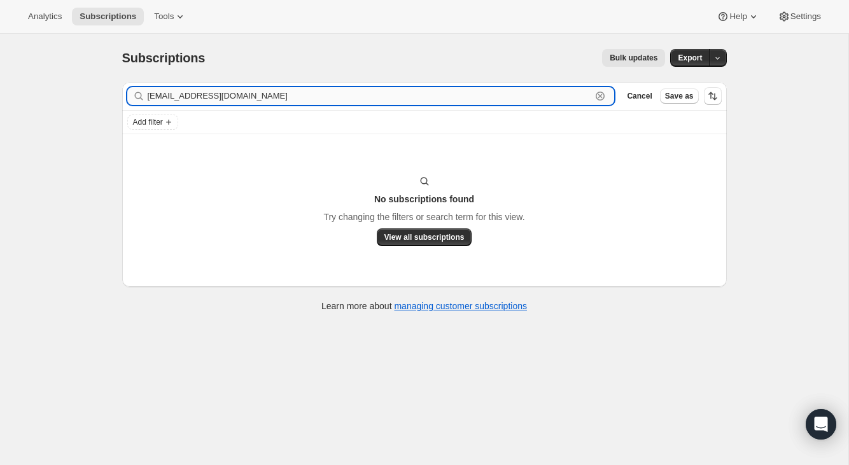
click at [279, 96] on input "[EMAIL_ADDRESS][DOMAIN_NAME]" at bounding box center [370, 96] width 444 height 18
paste input "[PERSON_NAME]"
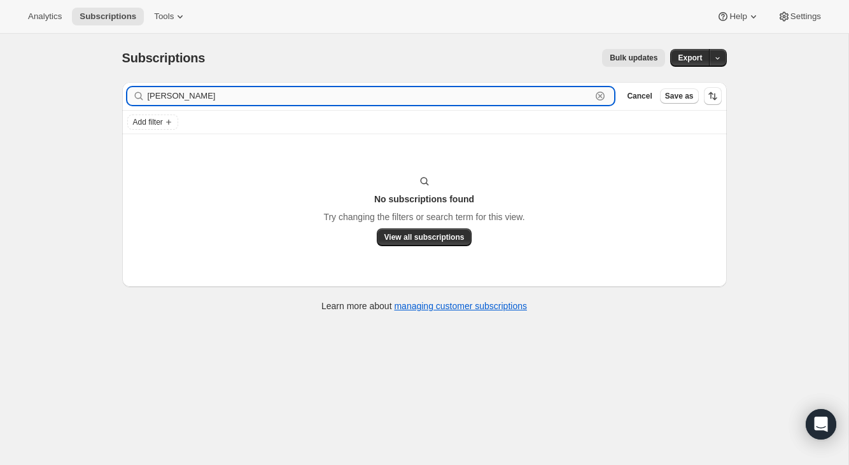
click at [152, 96] on input "[PERSON_NAME]" at bounding box center [370, 96] width 444 height 18
drag, startPoint x: 237, startPoint y: 92, endPoint x: 204, endPoint y: 95, distance: 33.3
click at [204, 95] on input "[PERSON_NAME]" at bounding box center [370, 96] width 444 height 18
type input "[PERSON_NAME]"
click at [598, 101] on icon "button" at bounding box center [600, 96] width 13 height 13
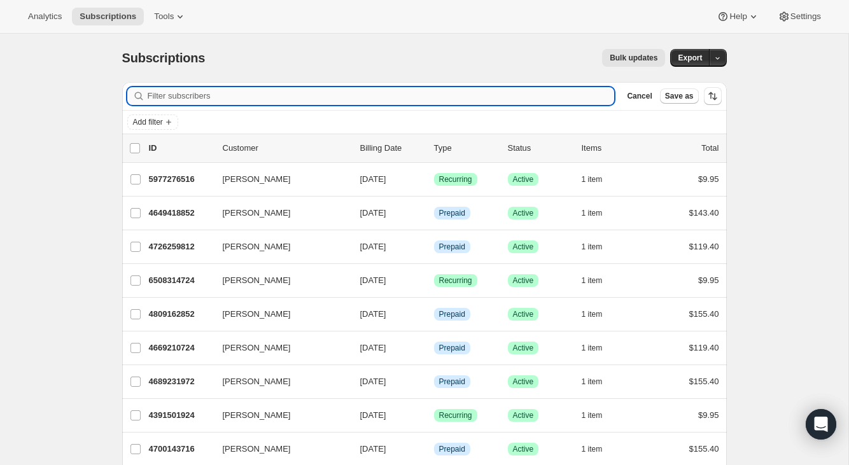
click at [215, 94] on input "Filter subscribers" at bounding box center [381, 96] width 467 height 18
paste input "[EMAIL_ADDRESS][DOMAIN_NAME]"
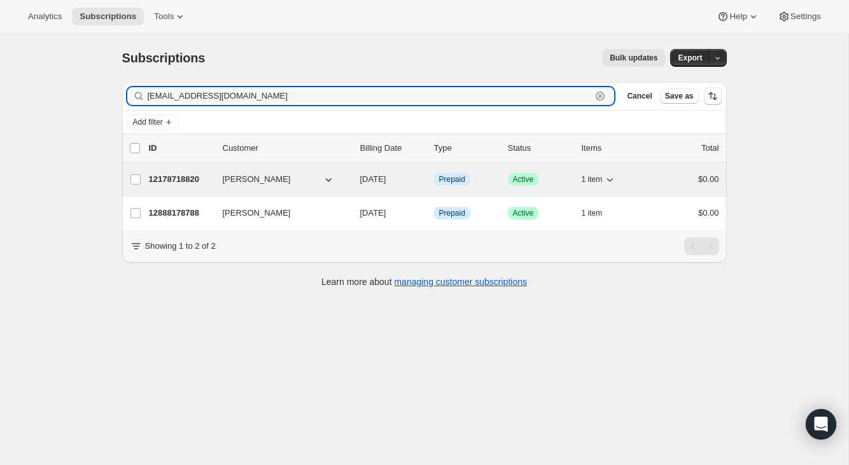
type input "[EMAIL_ADDRESS][DOMAIN_NAME]"
click at [668, 184] on div "$0.00" at bounding box center [688, 179] width 64 height 13
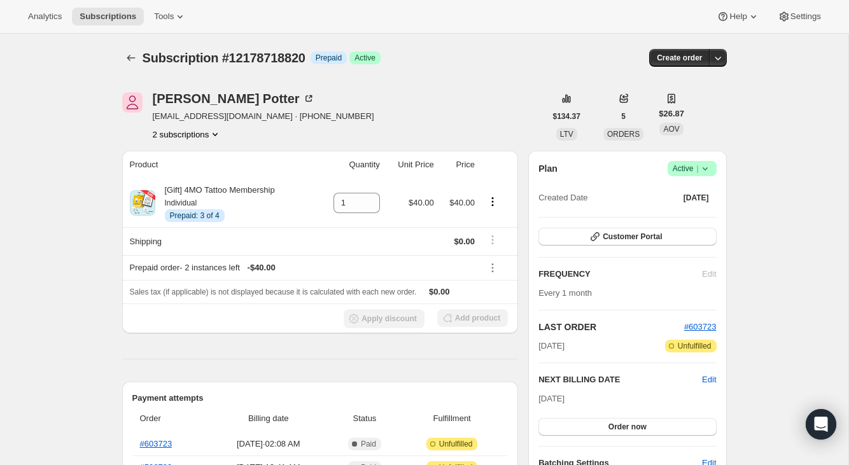
click at [193, 138] on button "2 subscriptions" at bounding box center [187, 134] width 69 height 13
click at [195, 169] on button "12888178788" at bounding box center [187, 179] width 96 height 20
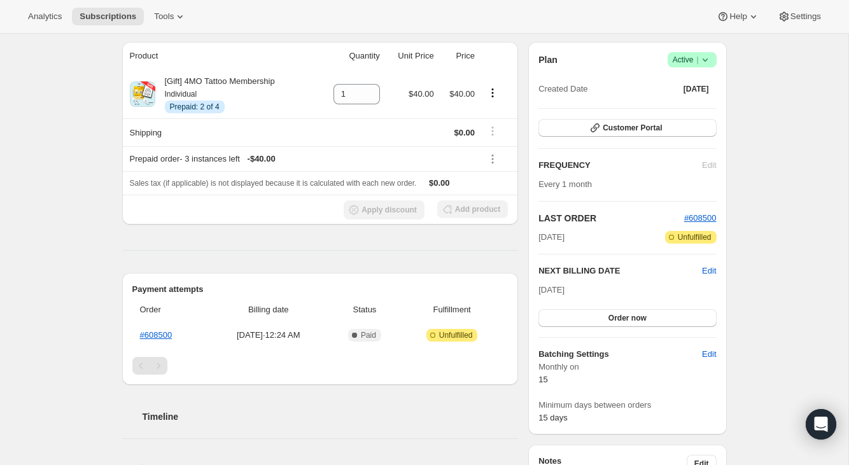
scroll to position [111, 0]
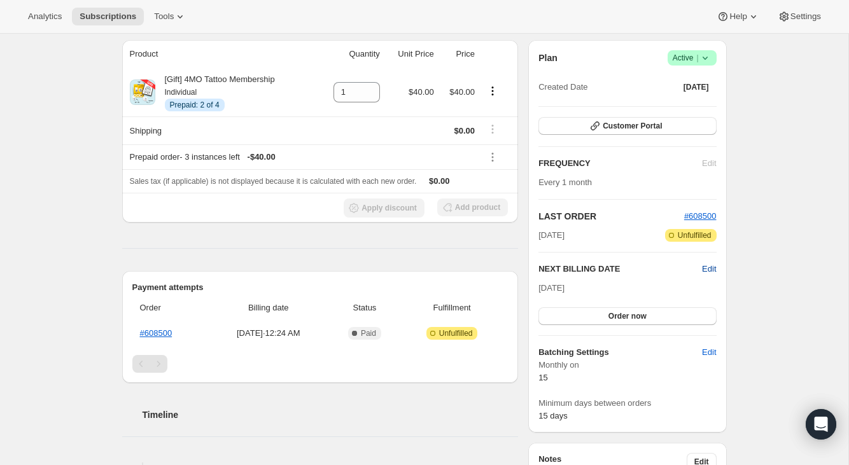
click at [713, 266] on span "Edit" at bounding box center [709, 269] width 14 height 13
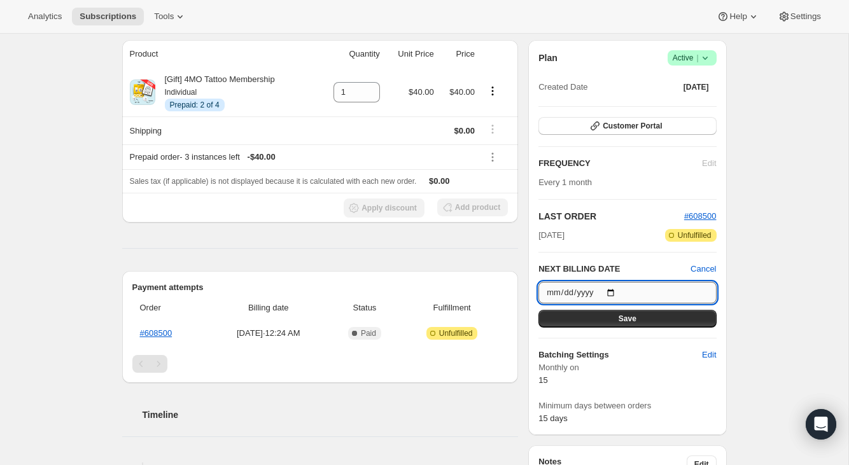
click at [616, 290] on input "[DATE]" at bounding box center [628, 293] width 178 height 22
type input "[DATE]"
click at [589, 313] on button "Save" at bounding box center [628, 319] width 178 height 18
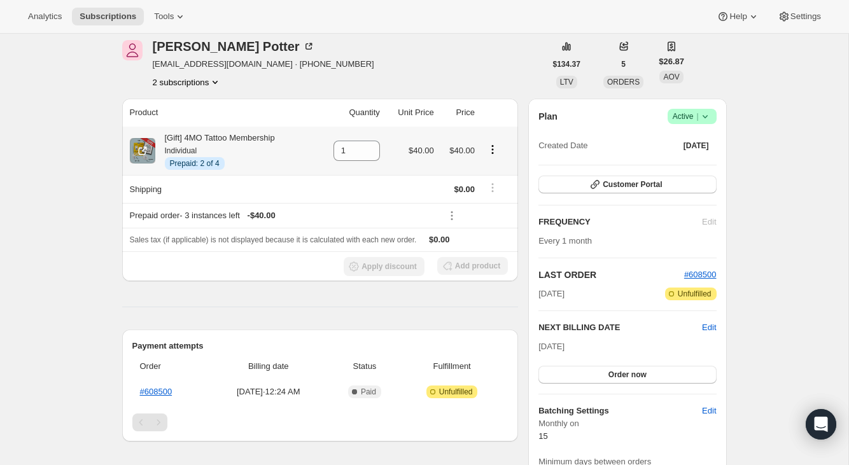
click at [496, 150] on icon "Product actions" at bounding box center [492, 149] width 13 height 13
click at [479, 69] on div "[PERSON_NAME] [EMAIL_ADDRESS][DOMAIN_NAME] · [PHONE_NUMBER] 2 subscriptions" at bounding box center [333, 64] width 423 height 48
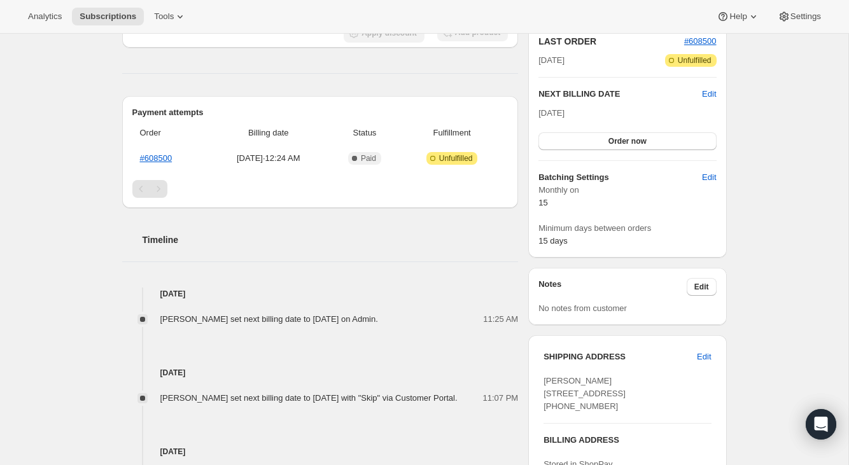
scroll to position [0, 0]
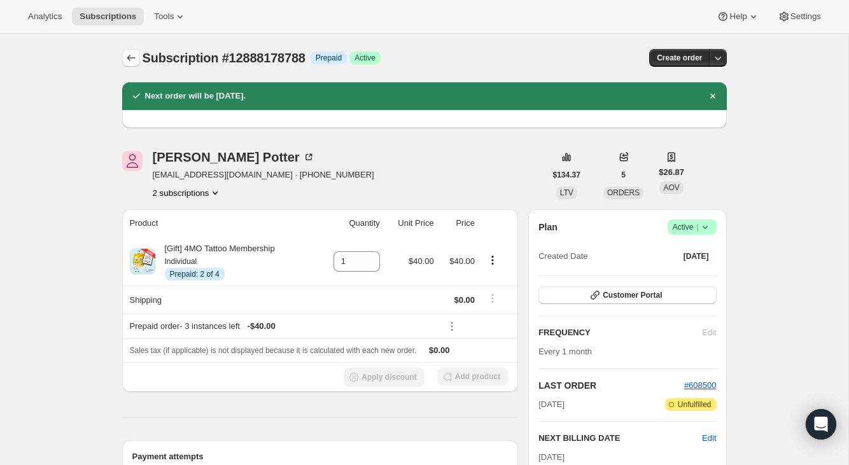
click at [129, 55] on icon "Subscriptions" at bounding box center [131, 58] width 13 height 13
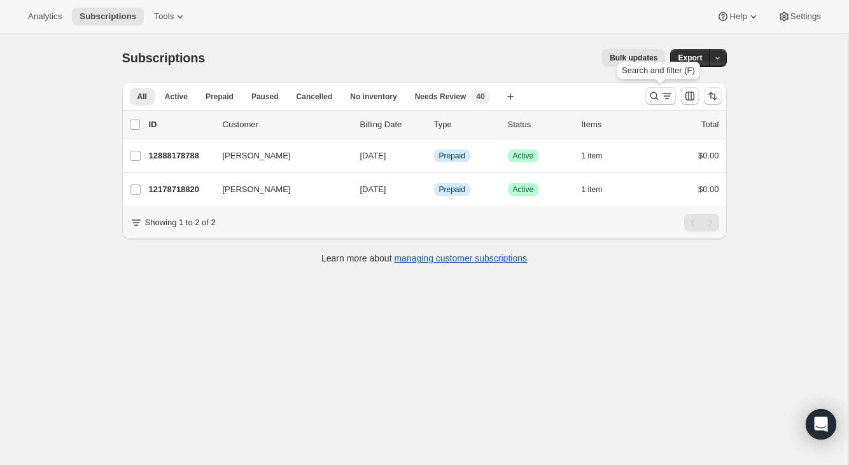
click at [653, 94] on icon "Search and filter results" at bounding box center [654, 96] width 13 height 13
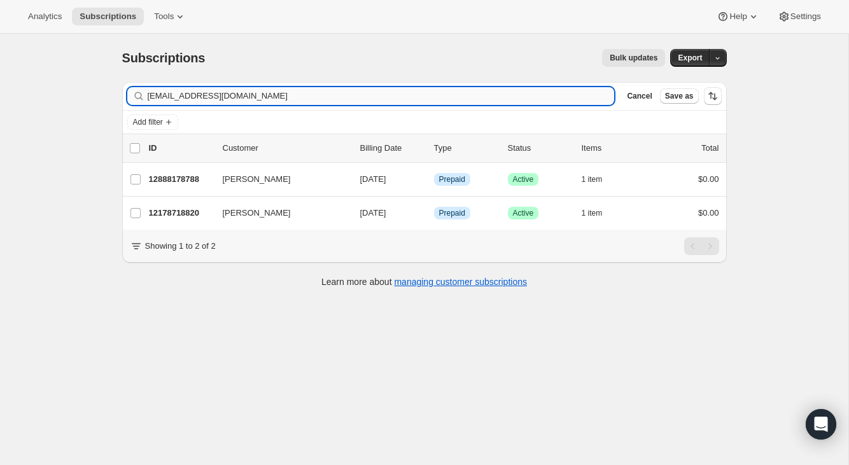
click at [506, 87] on input "[EMAIL_ADDRESS][DOMAIN_NAME]" at bounding box center [381, 96] width 467 height 18
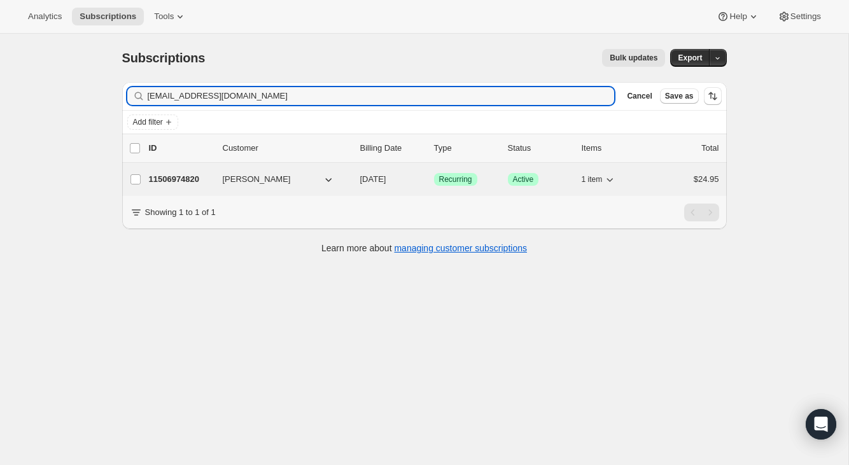
type input "[EMAIL_ADDRESS][DOMAIN_NAME]"
click at [654, 180] on div "11506974820 [PERSON_NAME] [DATE] Success Recurring Success Active 1 item $24.95" at bounding box center [434, 180] width 570 height 18
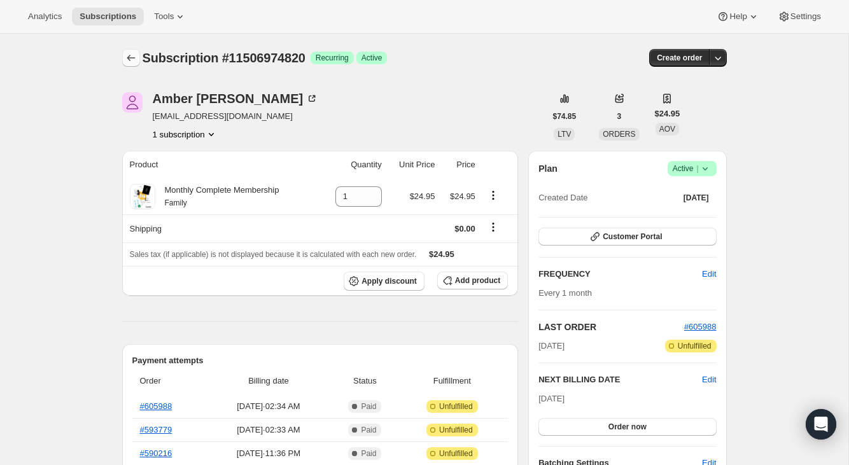
click at [132, 54] on icon "Subscriptions" at bounding box center [131, 58] width 13 height 13
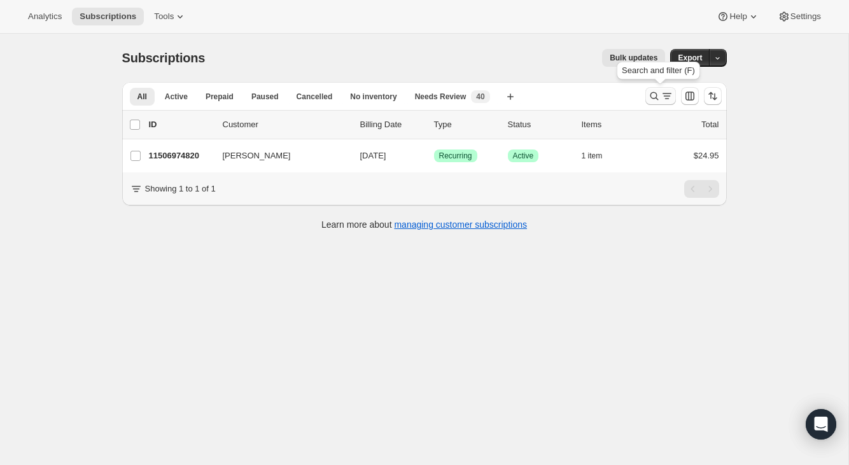
click at [649, 100] on icon "Search and filter results" at bounding box center [654, 96] width 13 height 13
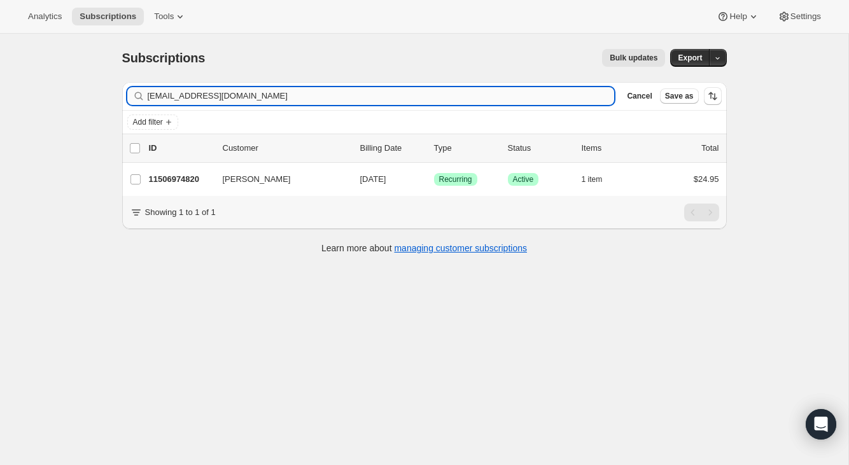
click at [584, 99] on input "[EMAIL_ADDRESS][DOMAIN_NAME]" at bounding box center [381, 96] width 467 height 18
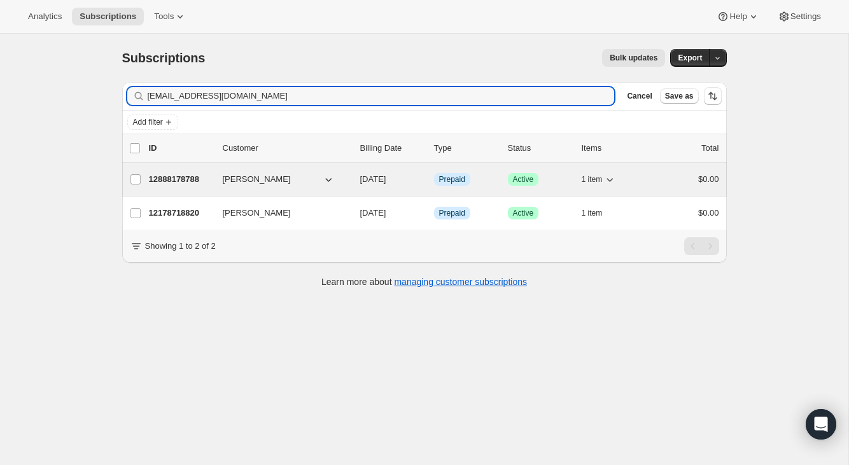
type input "[EMAIL_ADDRESS][DOMAIN_NAME]"
click at [664, 183] on div "$0.00" at bounding box center [688, 179] width 64 height 13
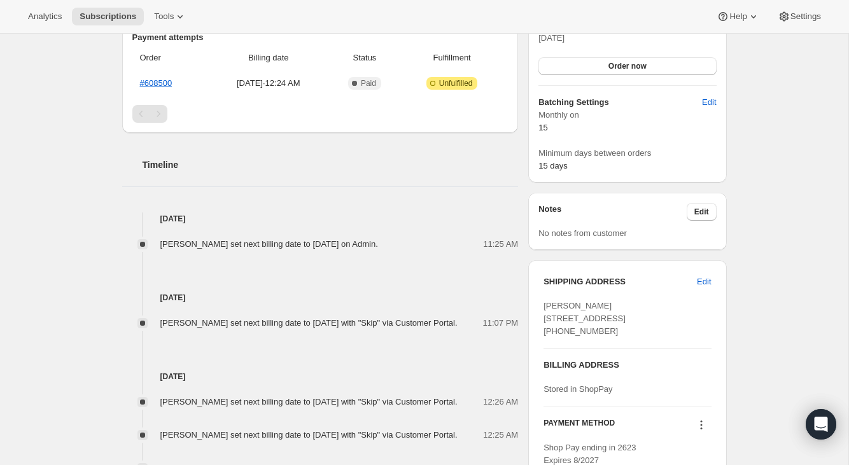
scroll to position [13, 0]
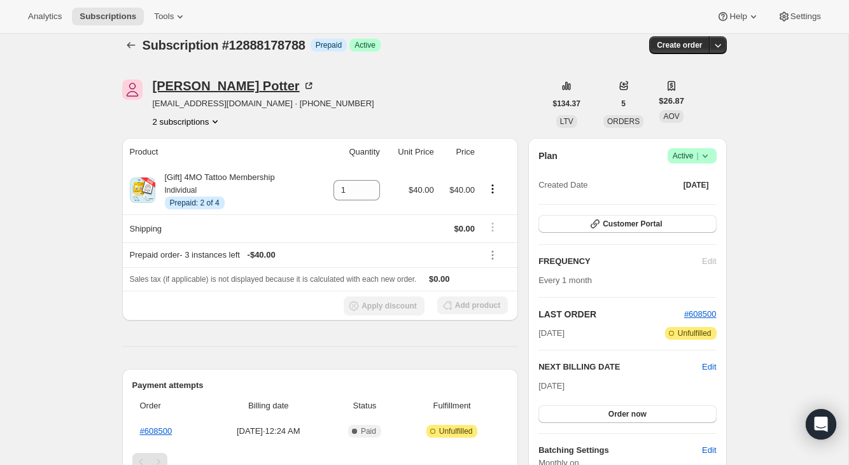
click at [302, 83] on icon at bounding box center [308, 86] width 13 height 13
click at [635, 223] on span "Customer Portal" at bounding box center [632, 224] width 59 height 10
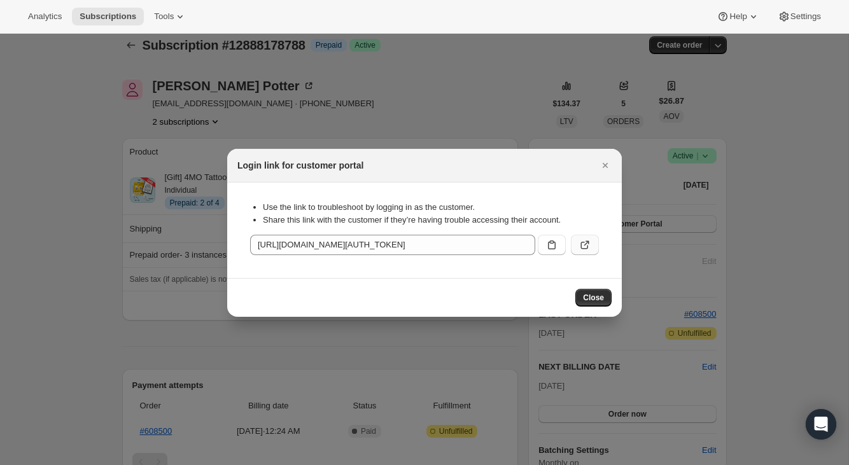
click at [594, 244] on button ":r3cv:" at bounding box center [585, 245] width 28 height 20
click at [602, 164] on icon "Close" at bounding box center [605, 165] width 13 height 13
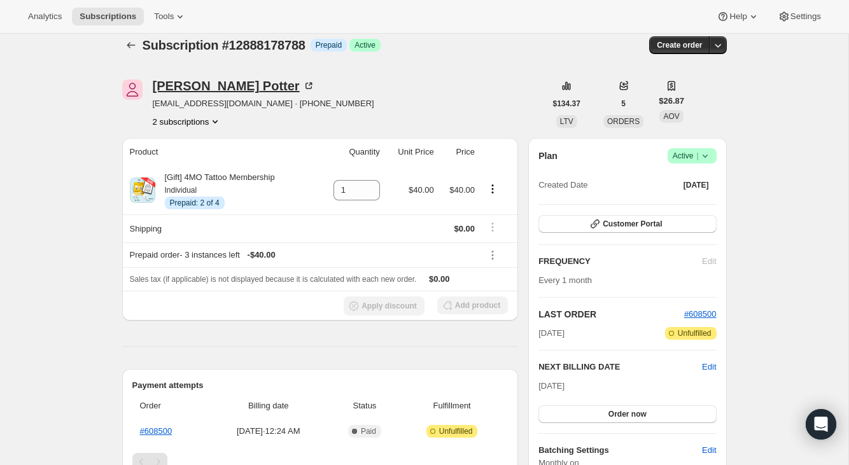
scroll to position [0, 0]
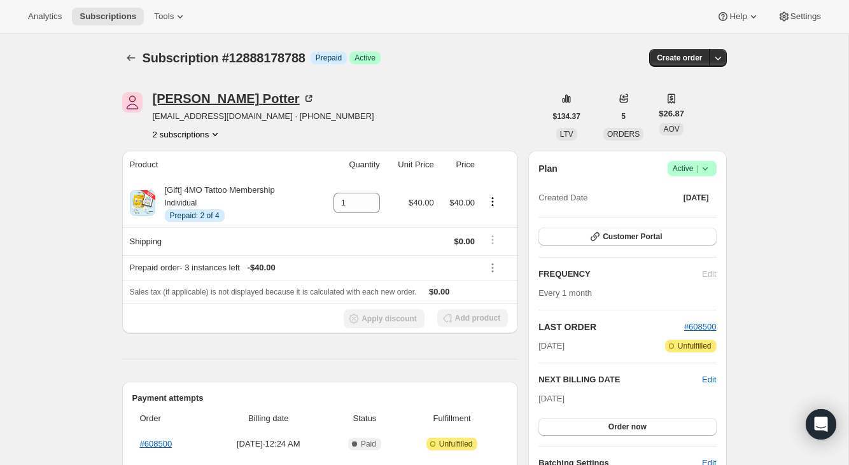
click at [302, 95] on icon at bounding box center [308, 98] width 13 height 13
click at [187, 129] on button "2 subscriptions" at bounding box center [187, 134] width 69 height 13
click at [201, 160] on span "12178718820" at bounding box center [186, 158] width 88 height 13
